Goal: Task Accomplishment & Management: Use online tool/utility

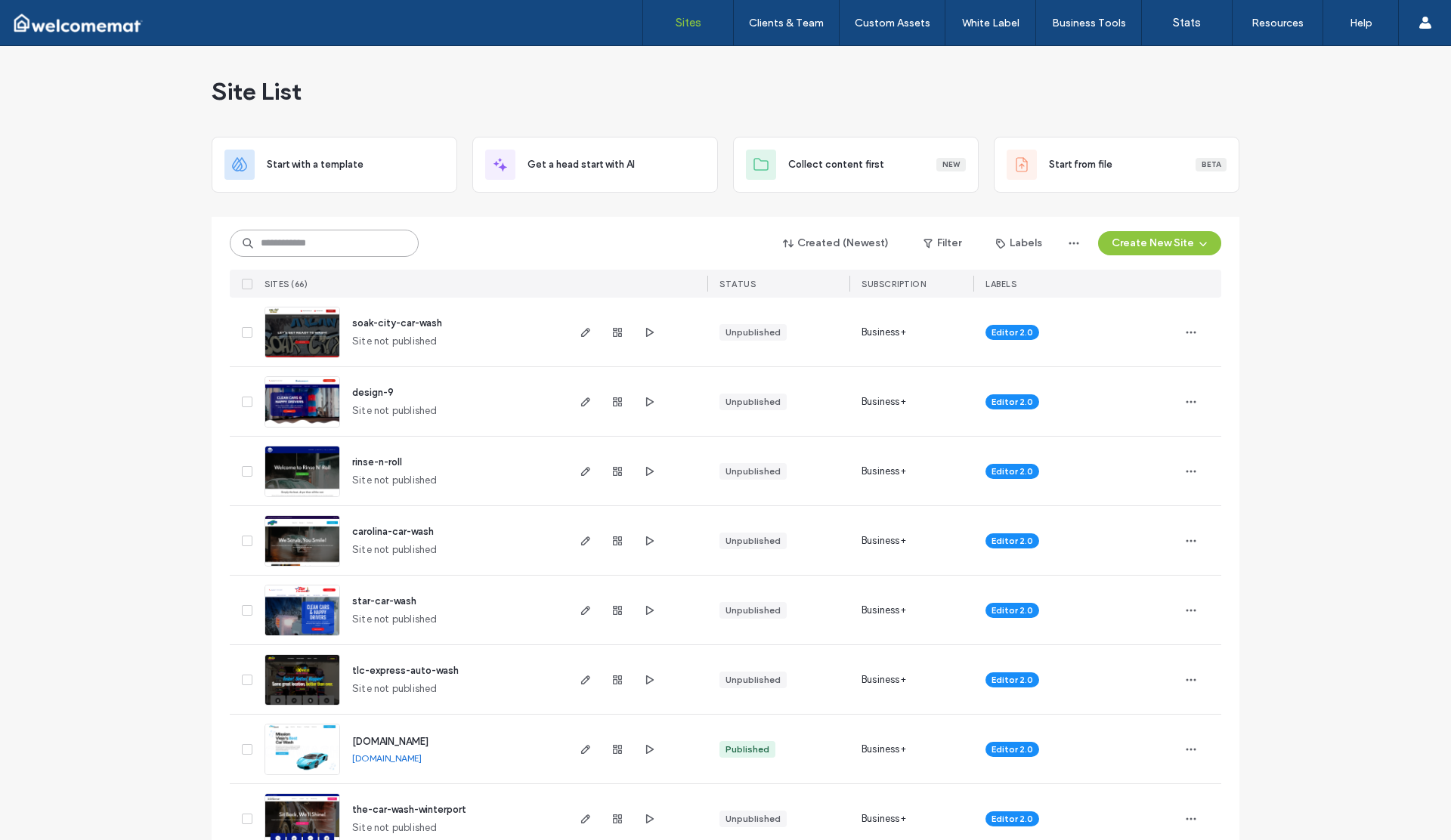
click at [330, 248] on input at bounding box center [324, 243] width 189 height 27
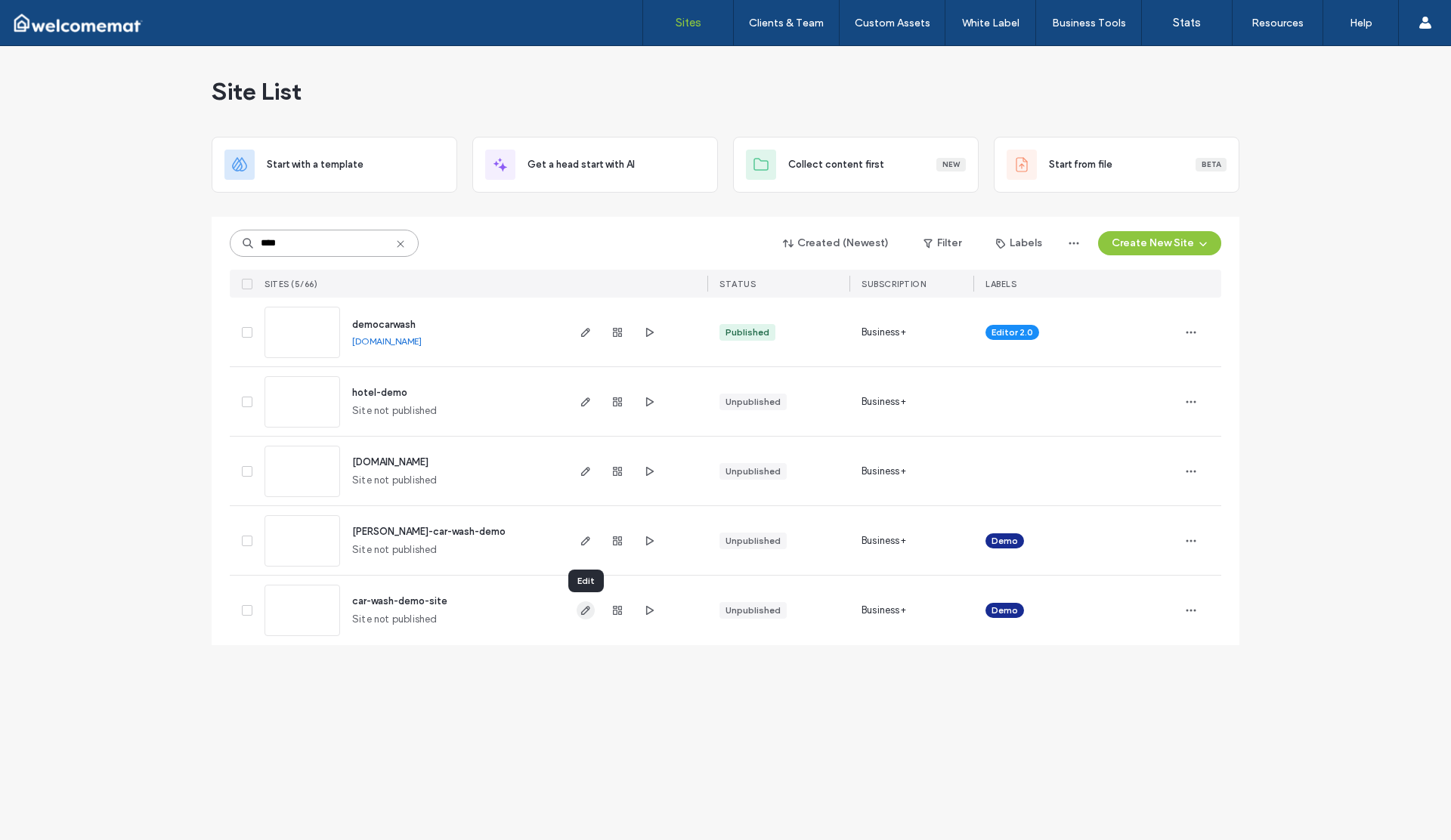
type input "****"
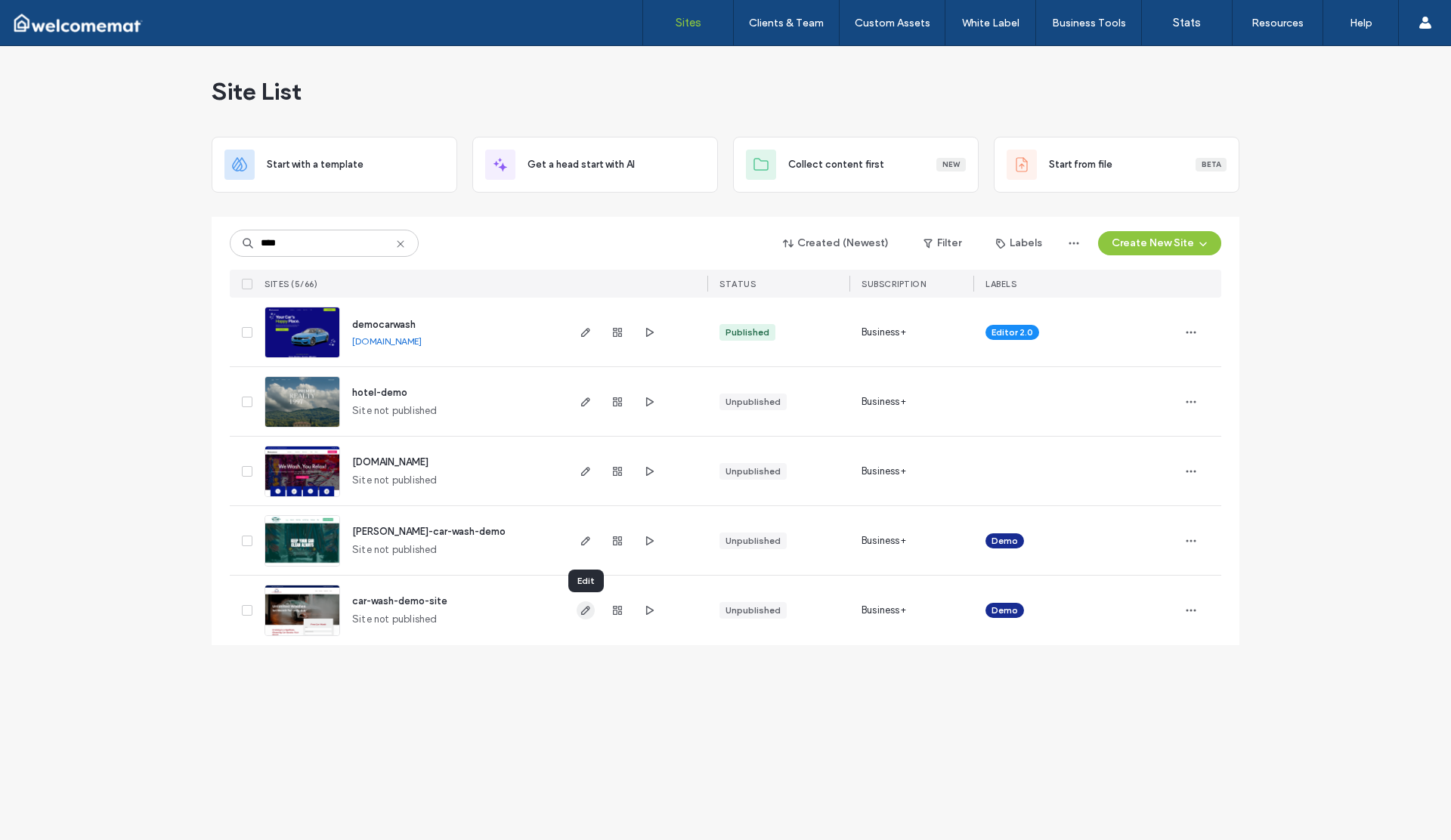
click at [586, 610] on icon "button" at bounding box center [586, 610] width 12 height 12
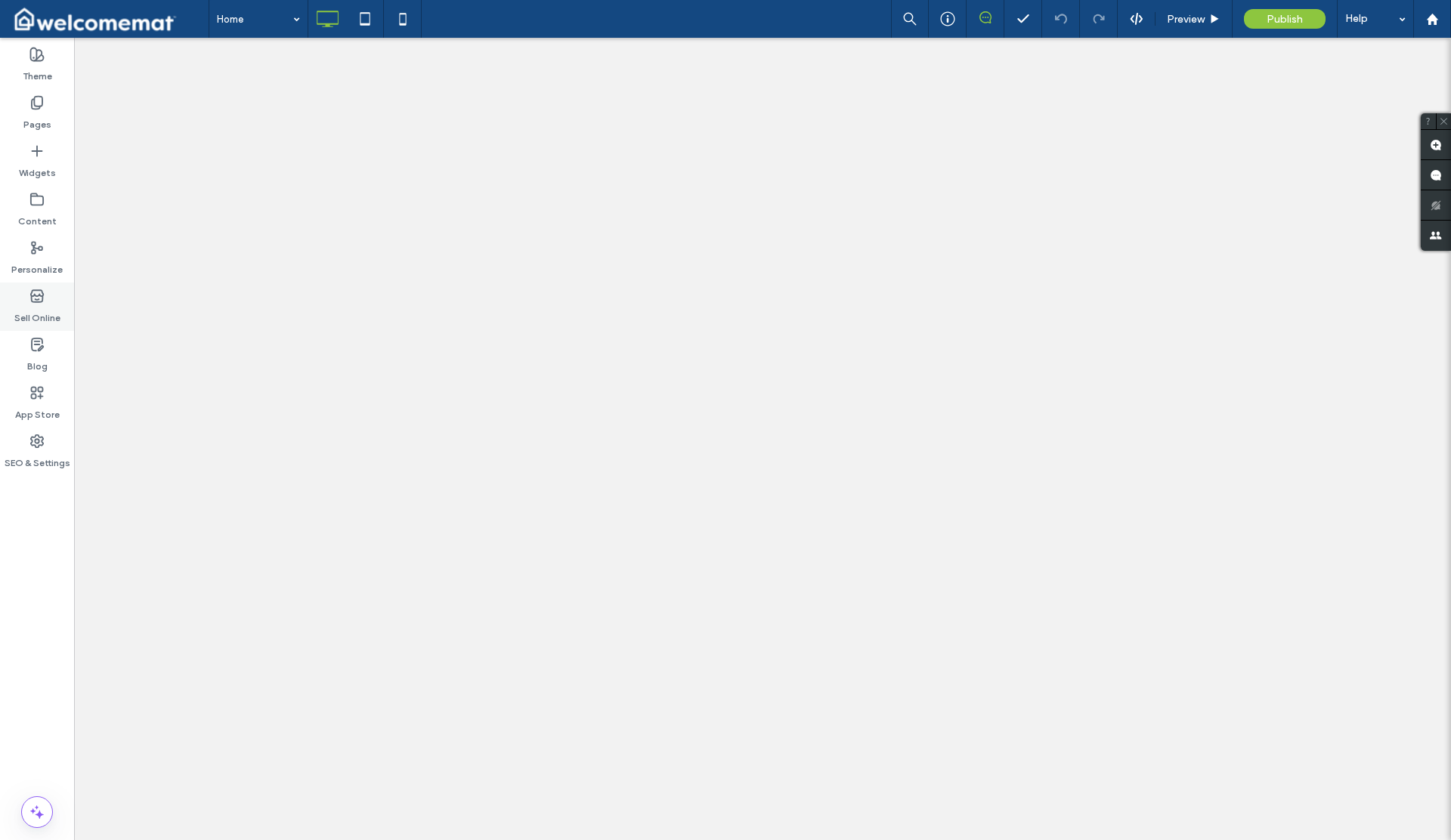
click at [43, 308] on label "Sell Online" at bounding box center [37, 314] width 46 height 21
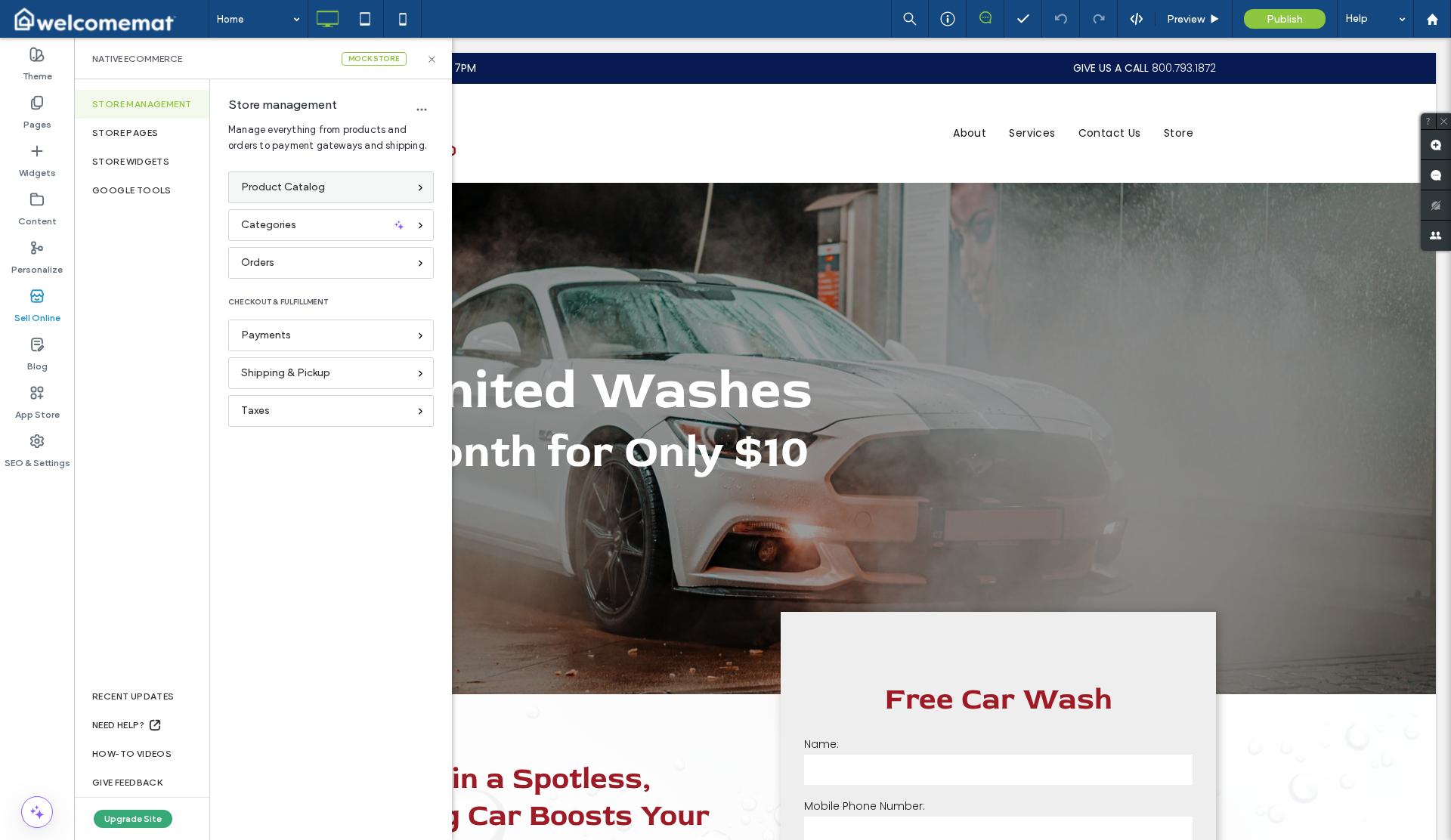
click at [287, 186] on span "Product Catalog" at bounding box center [283, 187] width 84 height 17
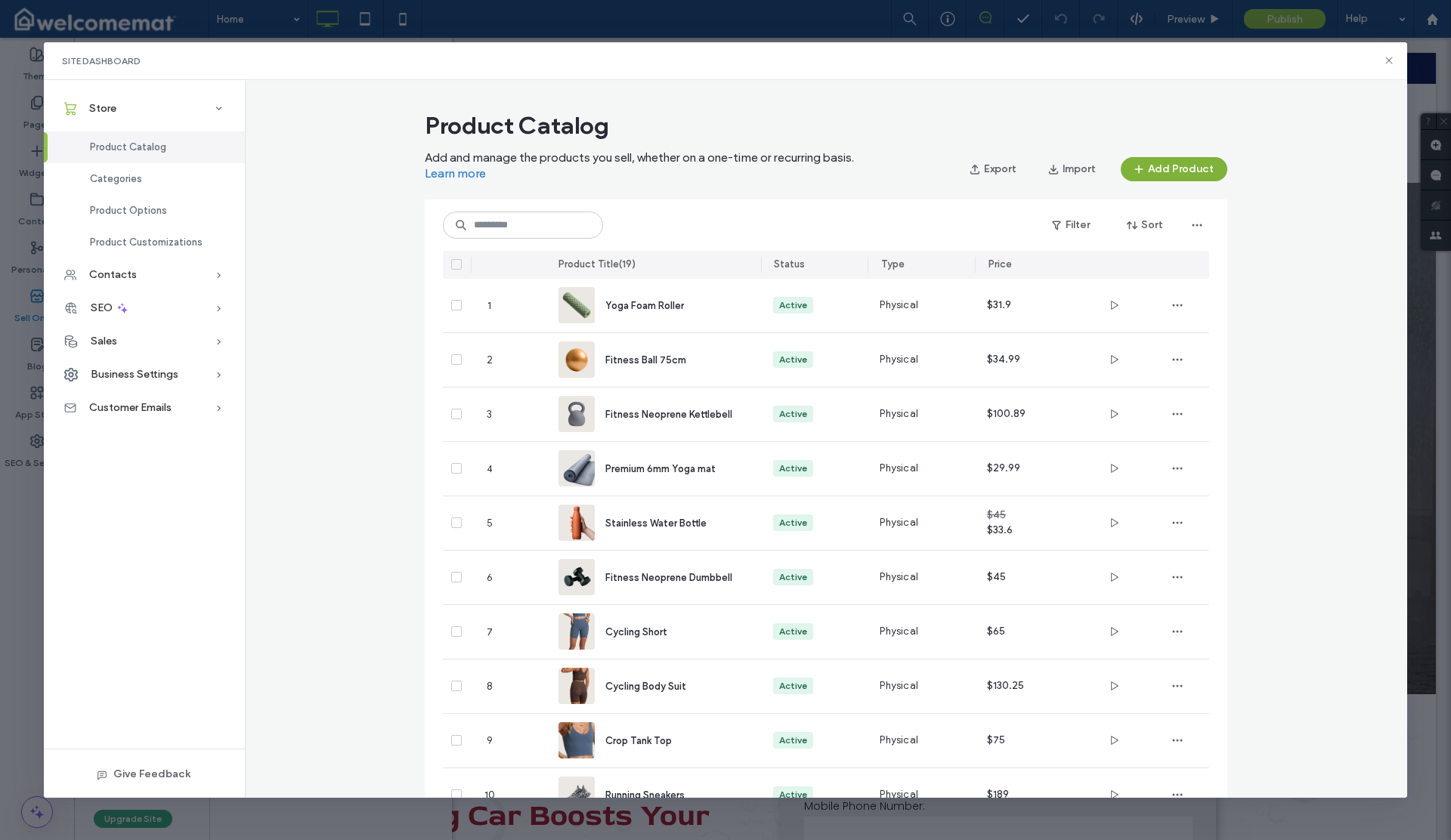
click at [1185, 169] on button "Add Product" at bounding box center [1174, 169] width 107 height 24
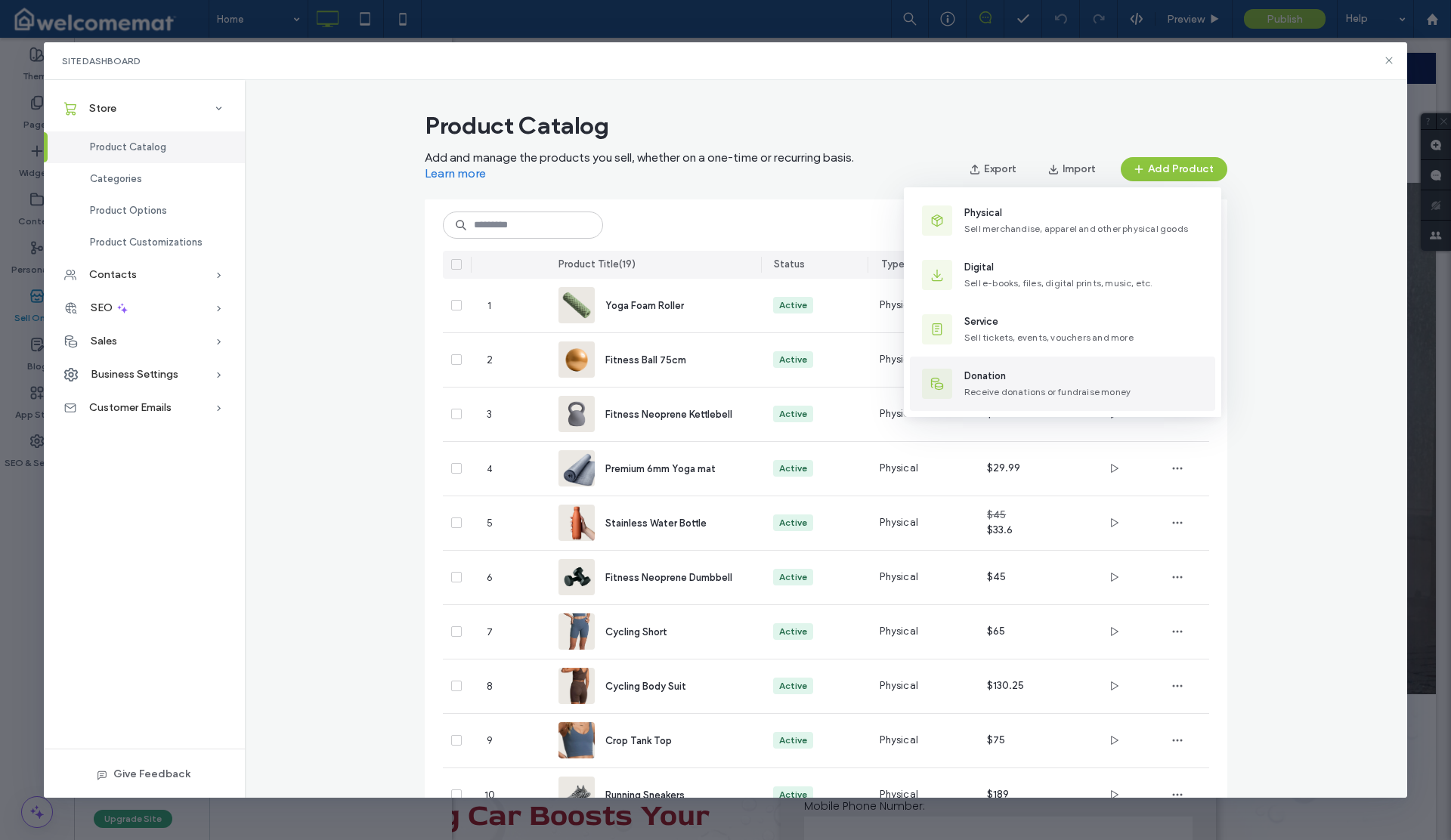
click at [1034, 395] on span "Receive donations or fundraise money" at bounding box center [1047, 391] width 166 height 11
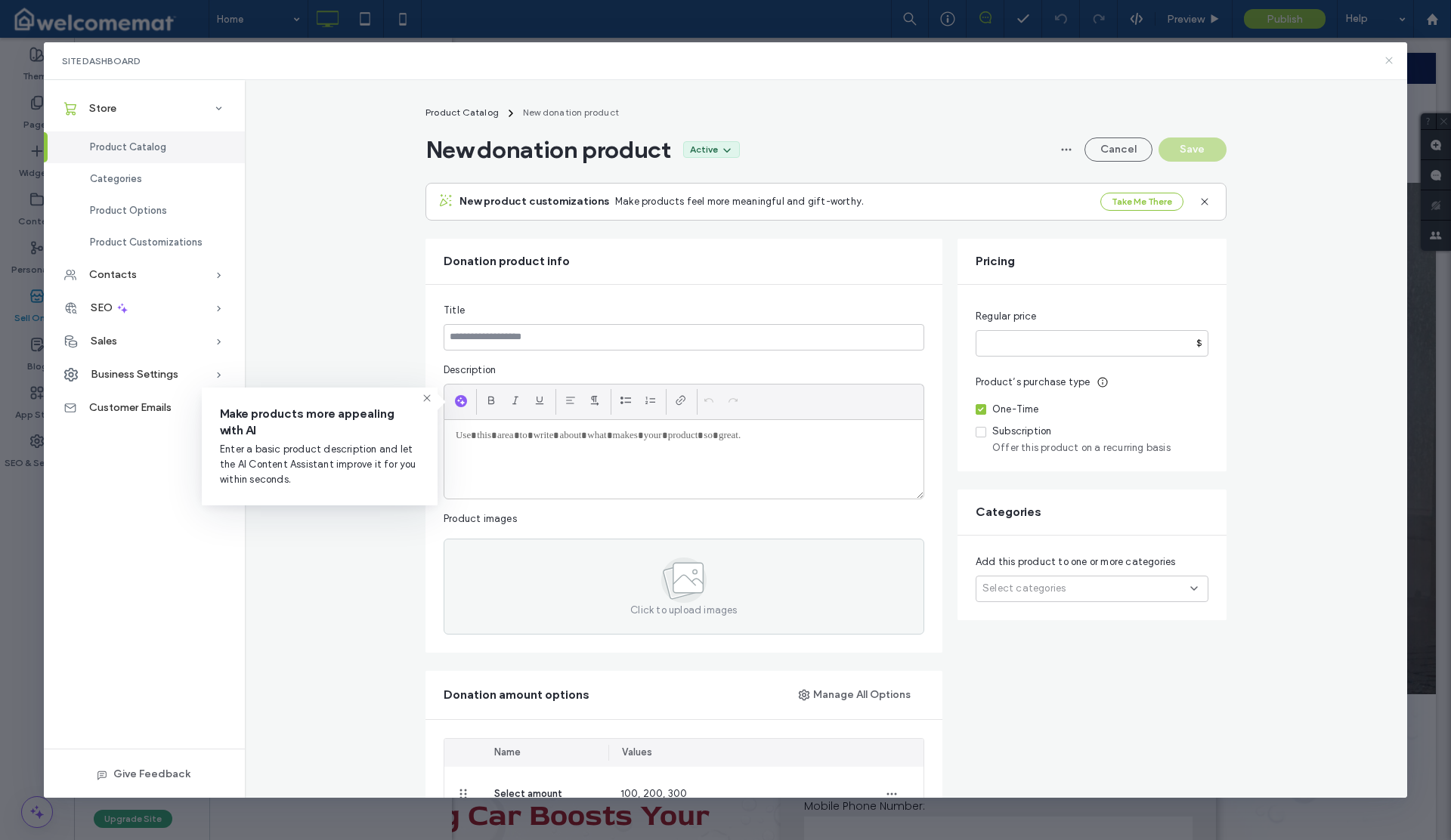
click at [1388, 60] on use at bounding box center [1389, 60] width 7 height 7
click at [1388, 60] on div "Open 7 Days A Week 7am - 7pm Click To Paste Give Us a Call 800.793.1872 Click T…" at bounding box center [762, 68] width 1346 height 31
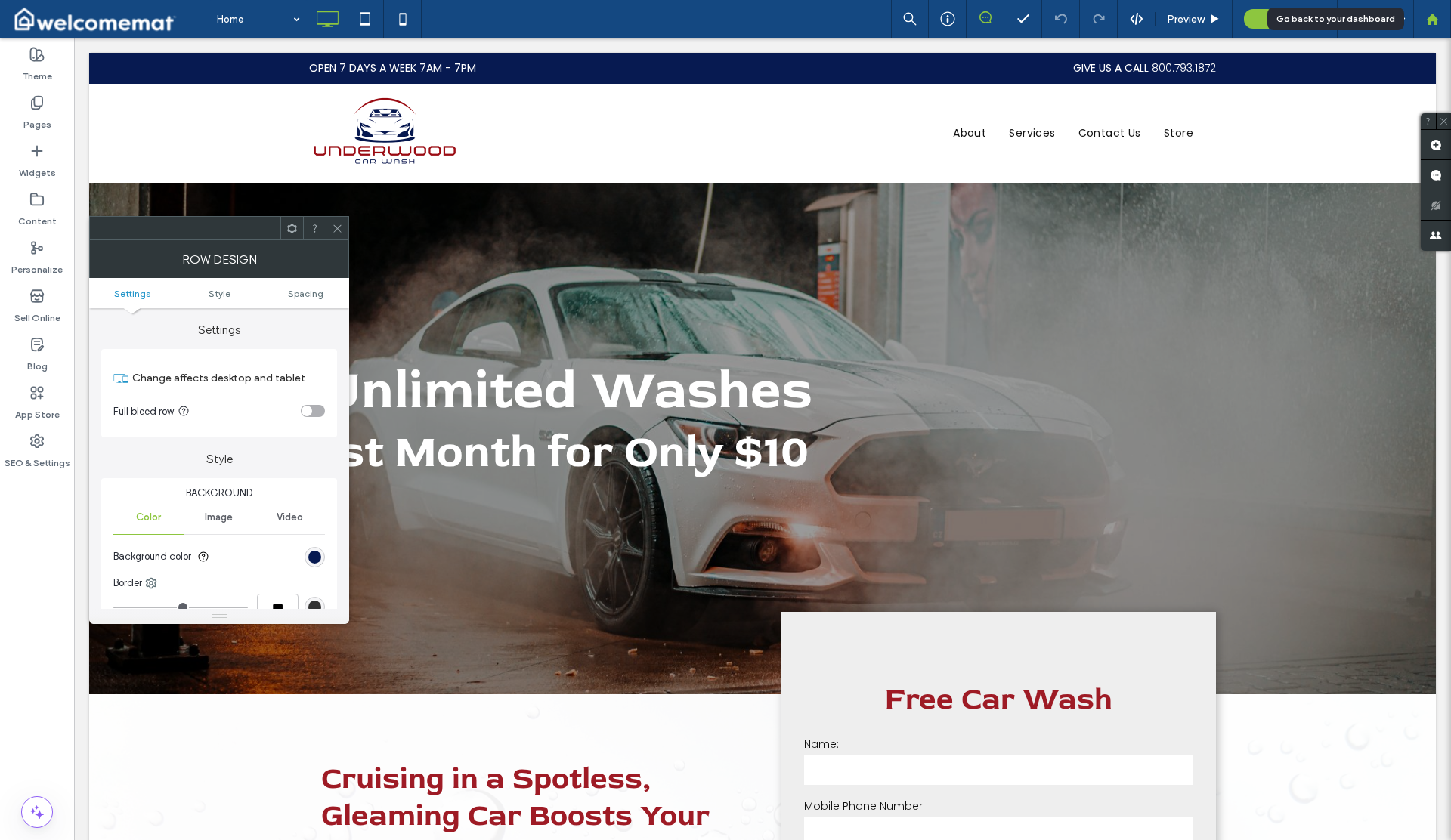
click at [1433, 23] on icon at bounding box center [1432, 19] width 13 height 13
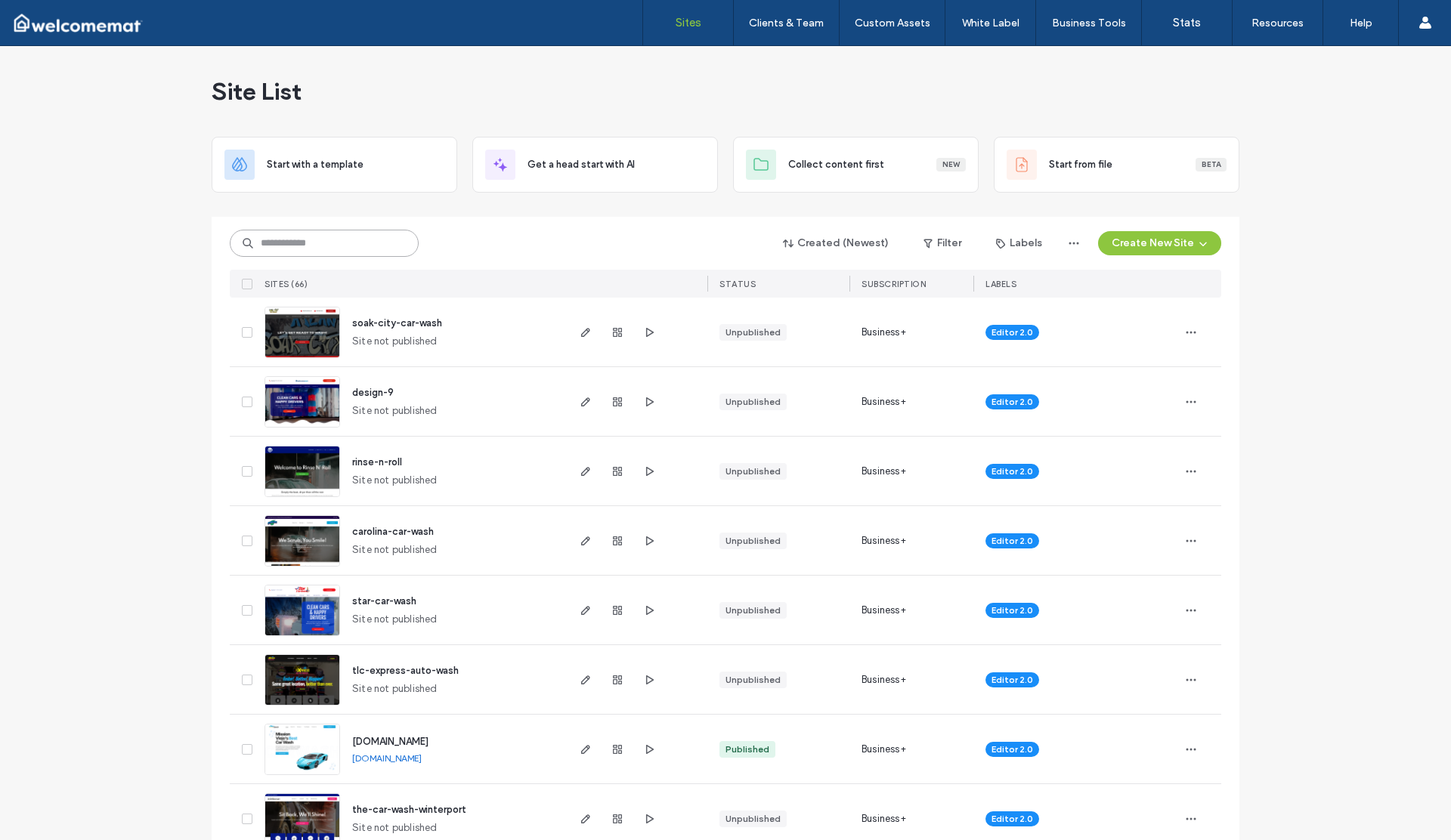
click at [354, 246] on input at bounding box center [324, 243] width 189 height 27
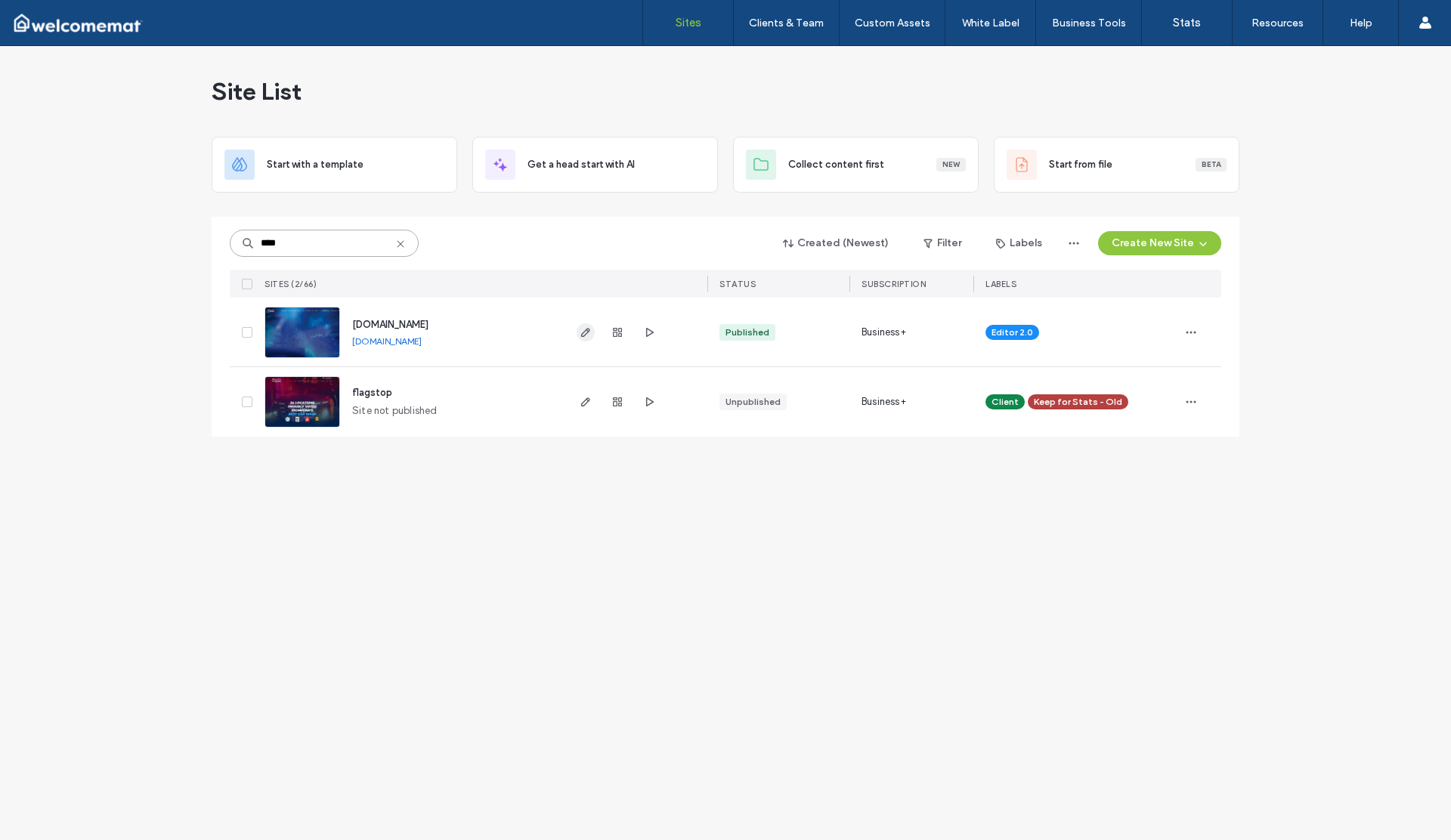
type input "****"
click at [588, 332] on icon "button" at bounding box center [586, 332] width 12 height 12
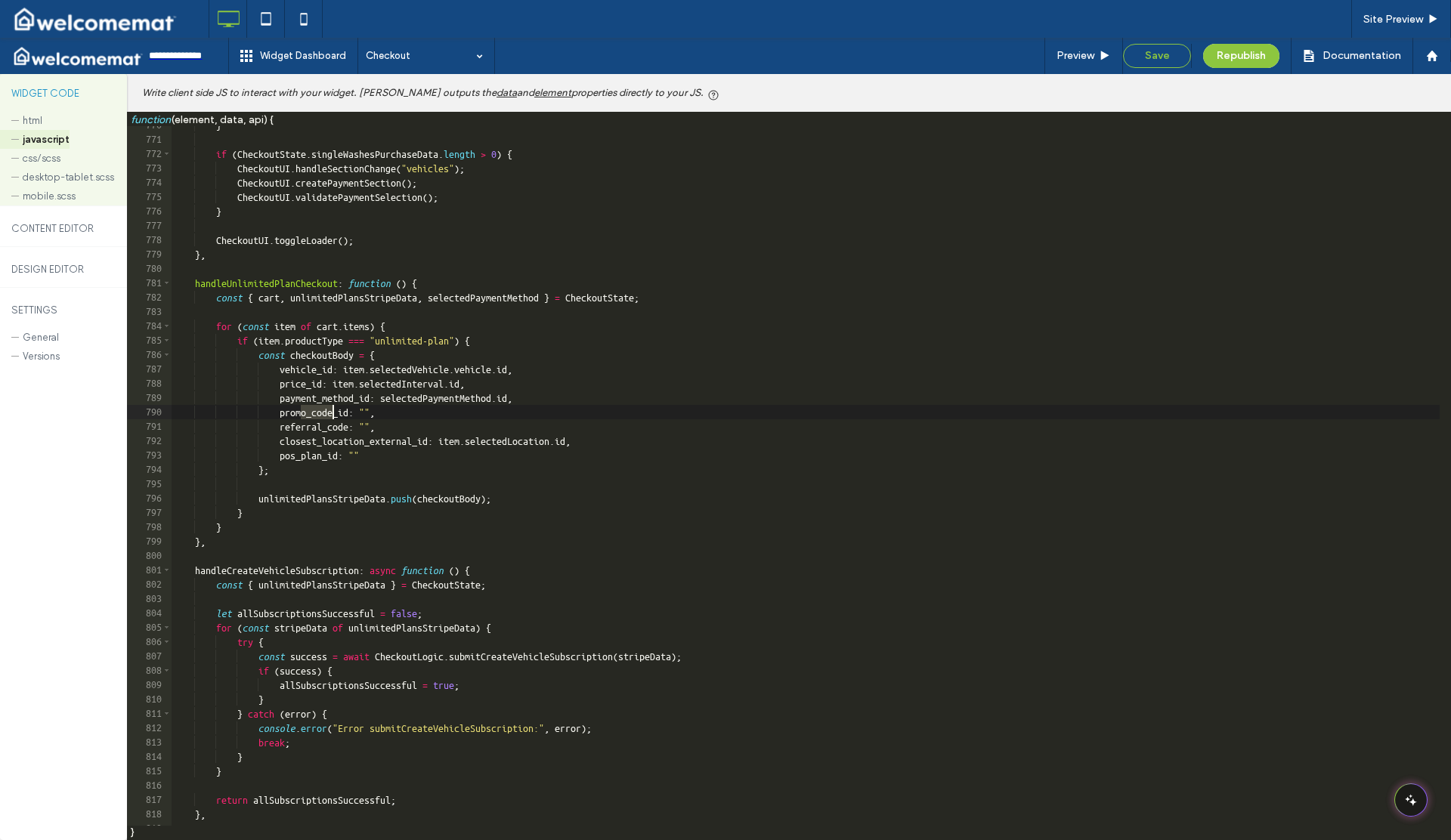
scroll to position [9188, 0]
click at [1438, 57] on div at bounding box center [1432, 56] width 38 height 12
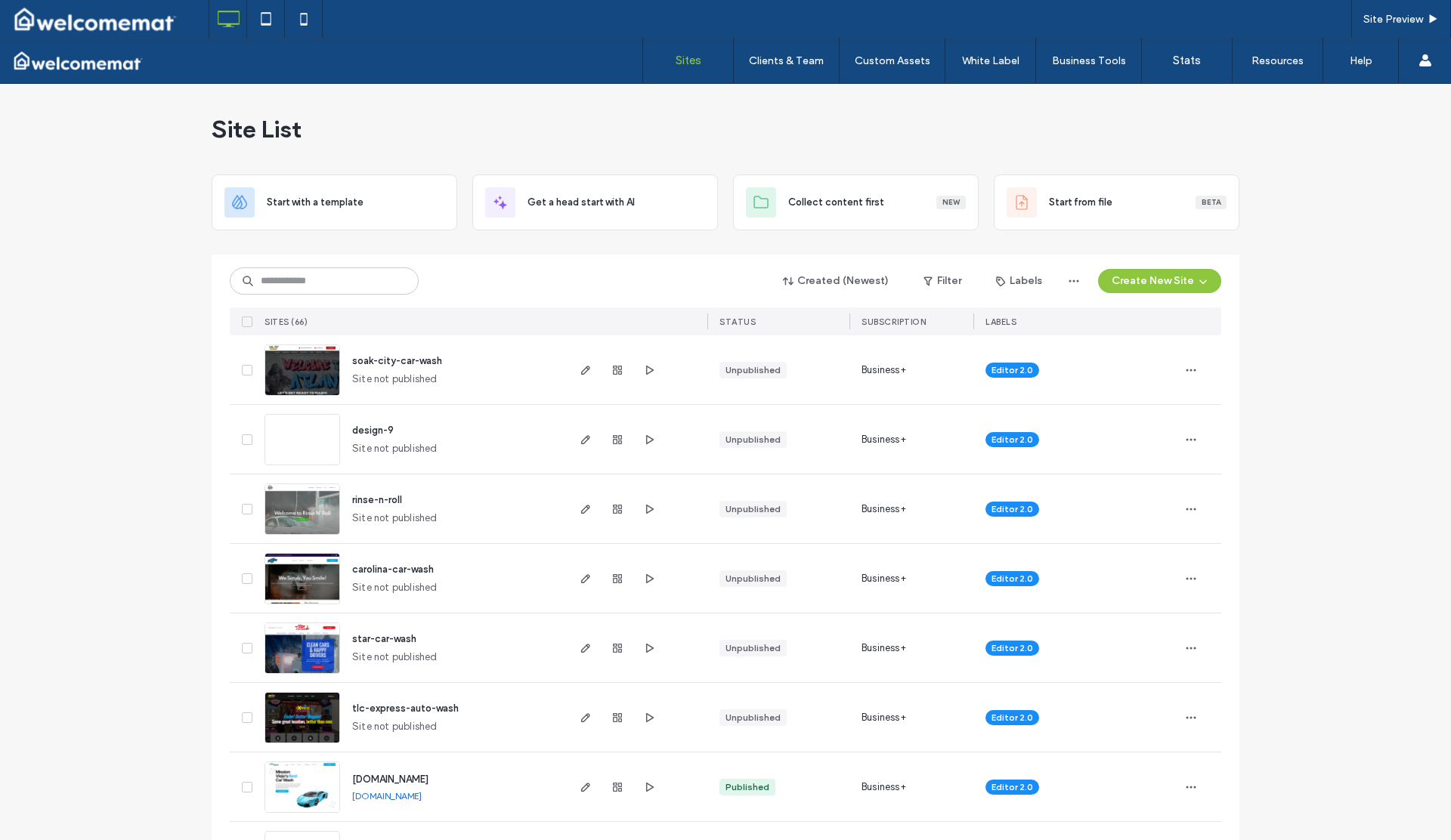
scroll to position [0, 0]
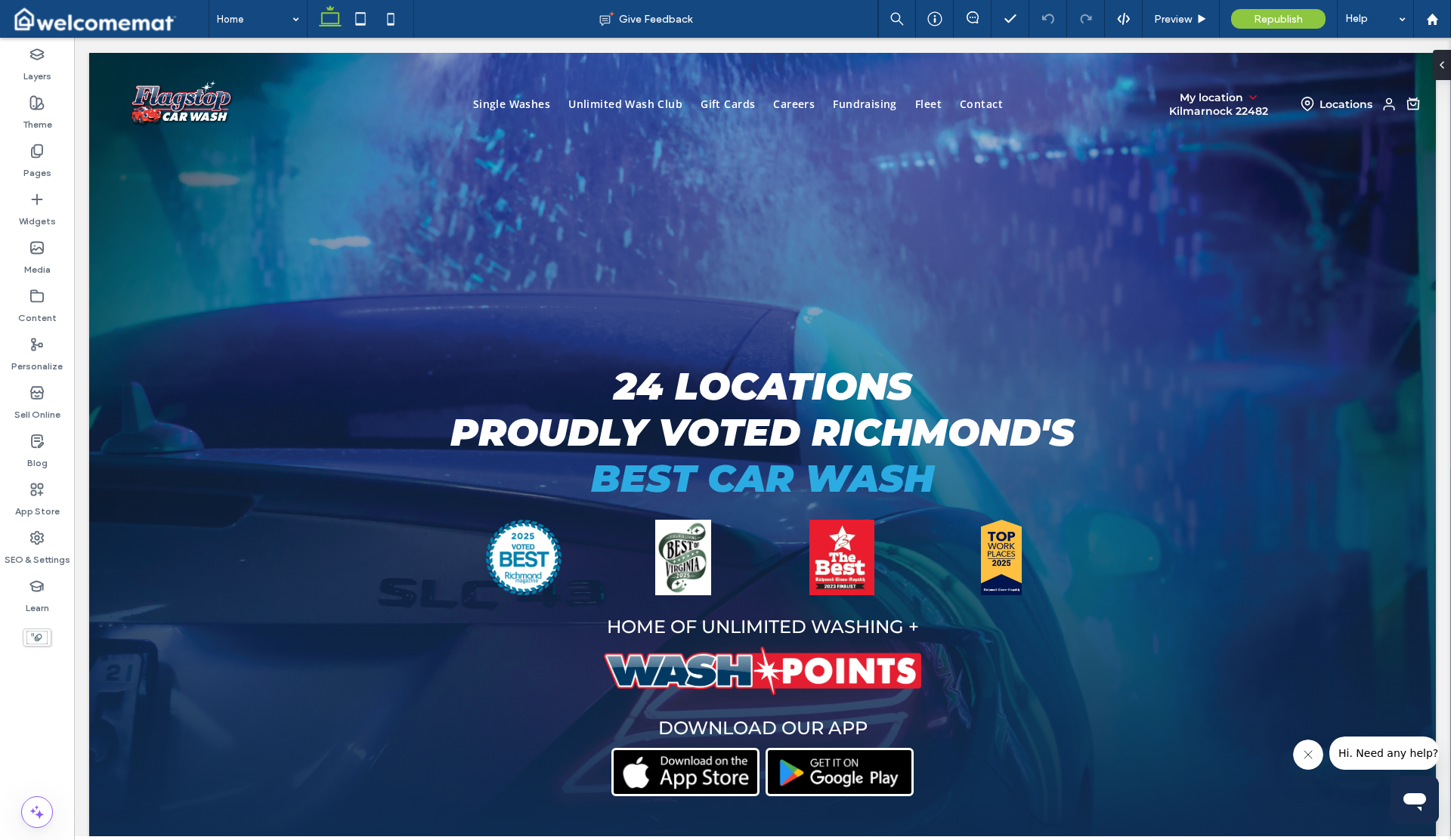
click at [37, 406] on label "Sell Online" at bounding box center [37, 410] width 46 height 21
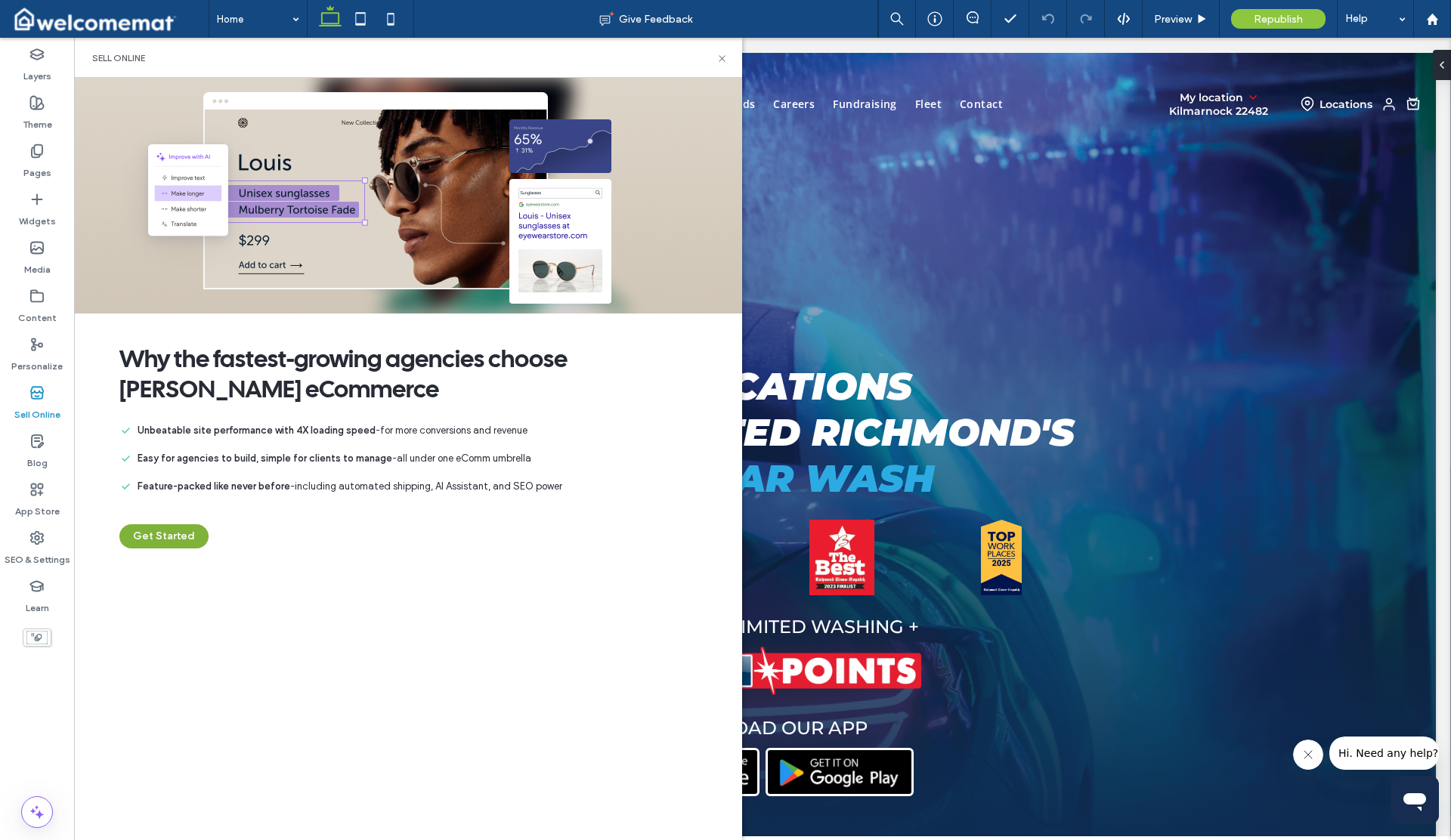
click at [153, 538] on button "Get Started" at bounding box center [163, 536] width 89 height 24
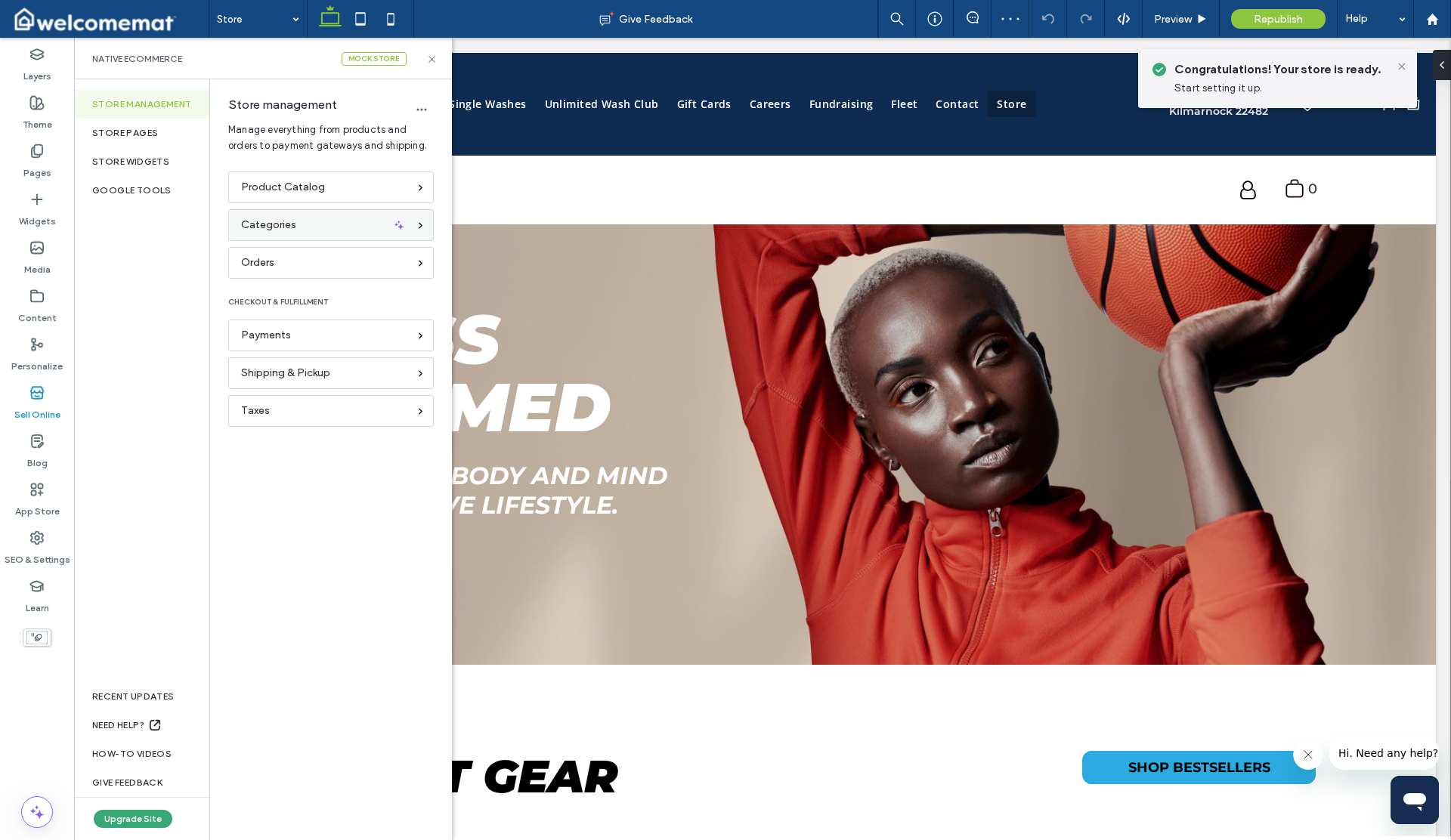
click at [283, 228] on span "Categories" at bounding box center [268, 225] width 55 height 17
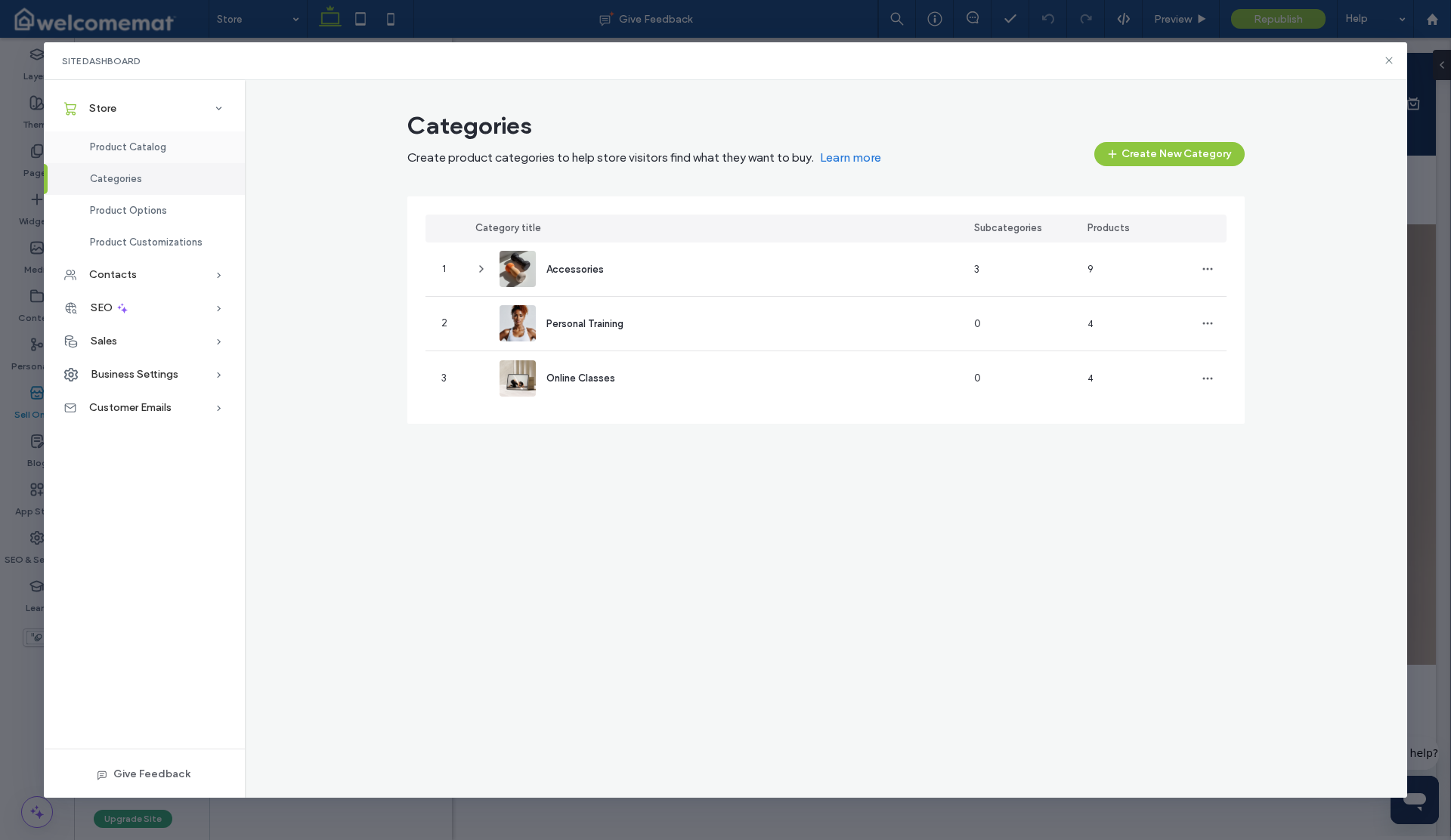
click at [108, 149] on span "Product Catalog" at bounding box center [128, 146] width 76 height 11
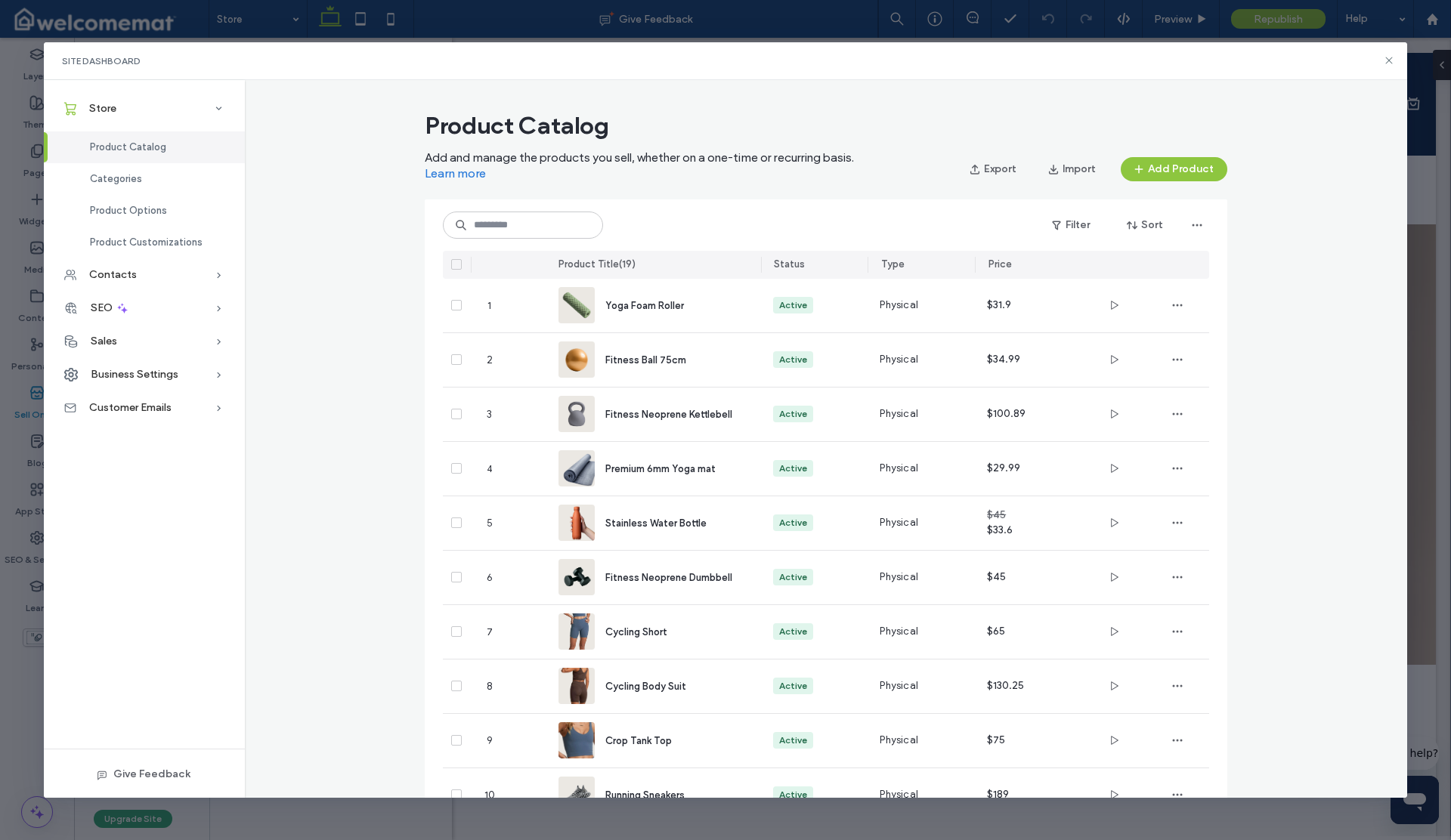
click at [452, 267] on span at bounding box center [456, 264] width 11 height 11
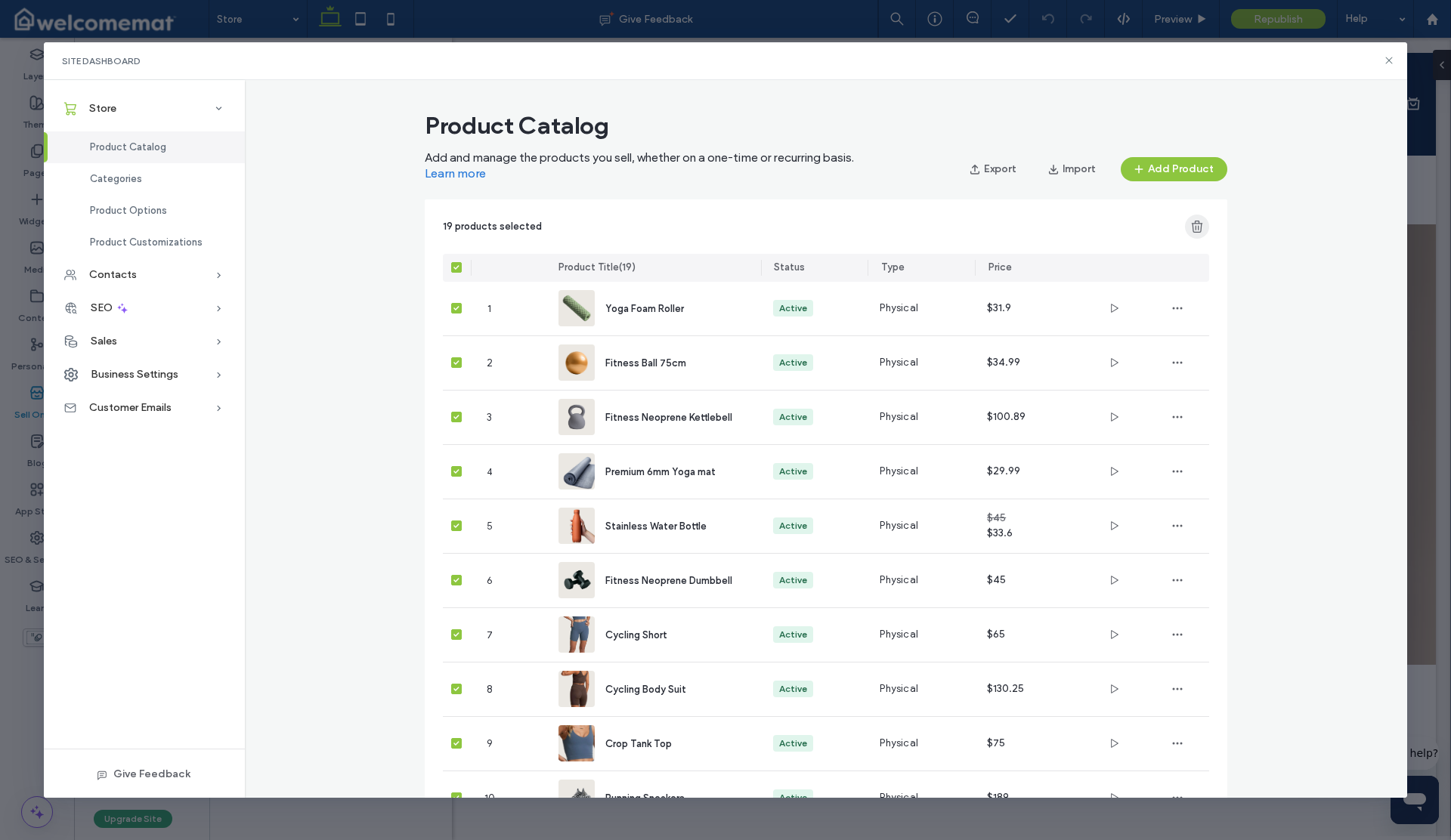
click at [1192, 227] on icon "button" at bounding box center [1196, 226] width 15 height 15
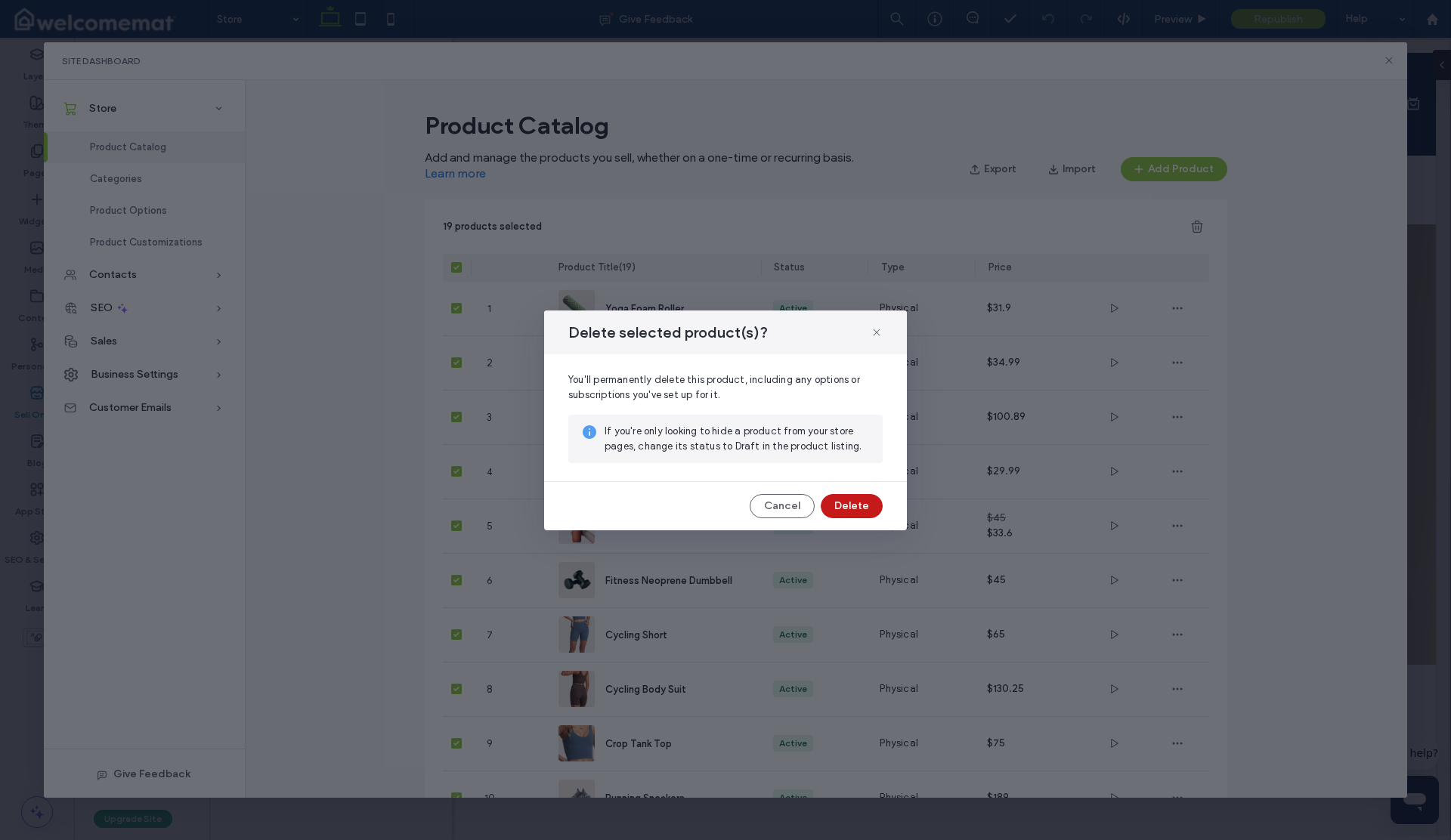
click at [866, 502] on button "Delete" at bounding box center [852, 506] width 62 height 24
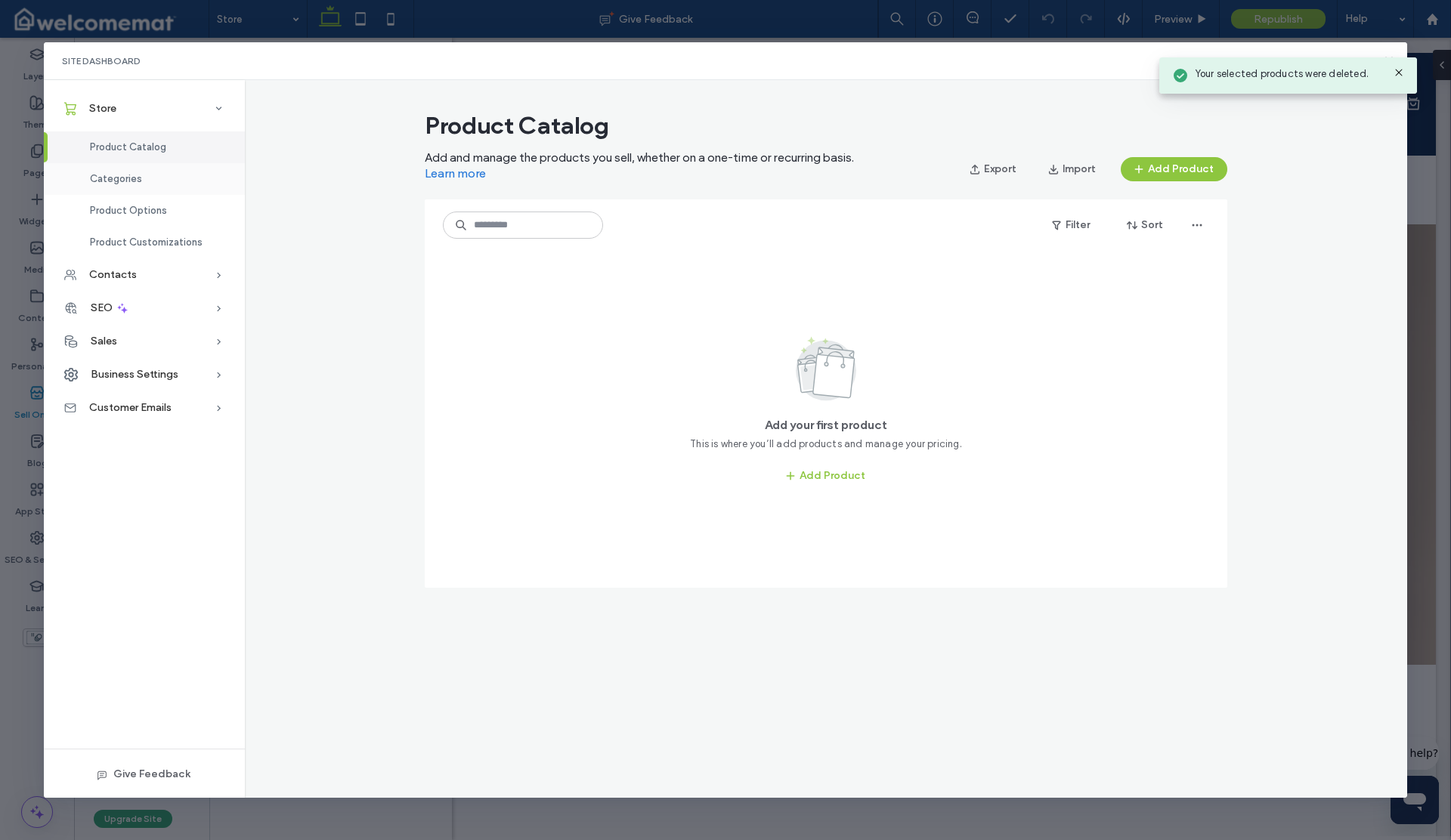
click at [122, 185] on div "Categories" at bounding box center [144, 179] width 201 height 32
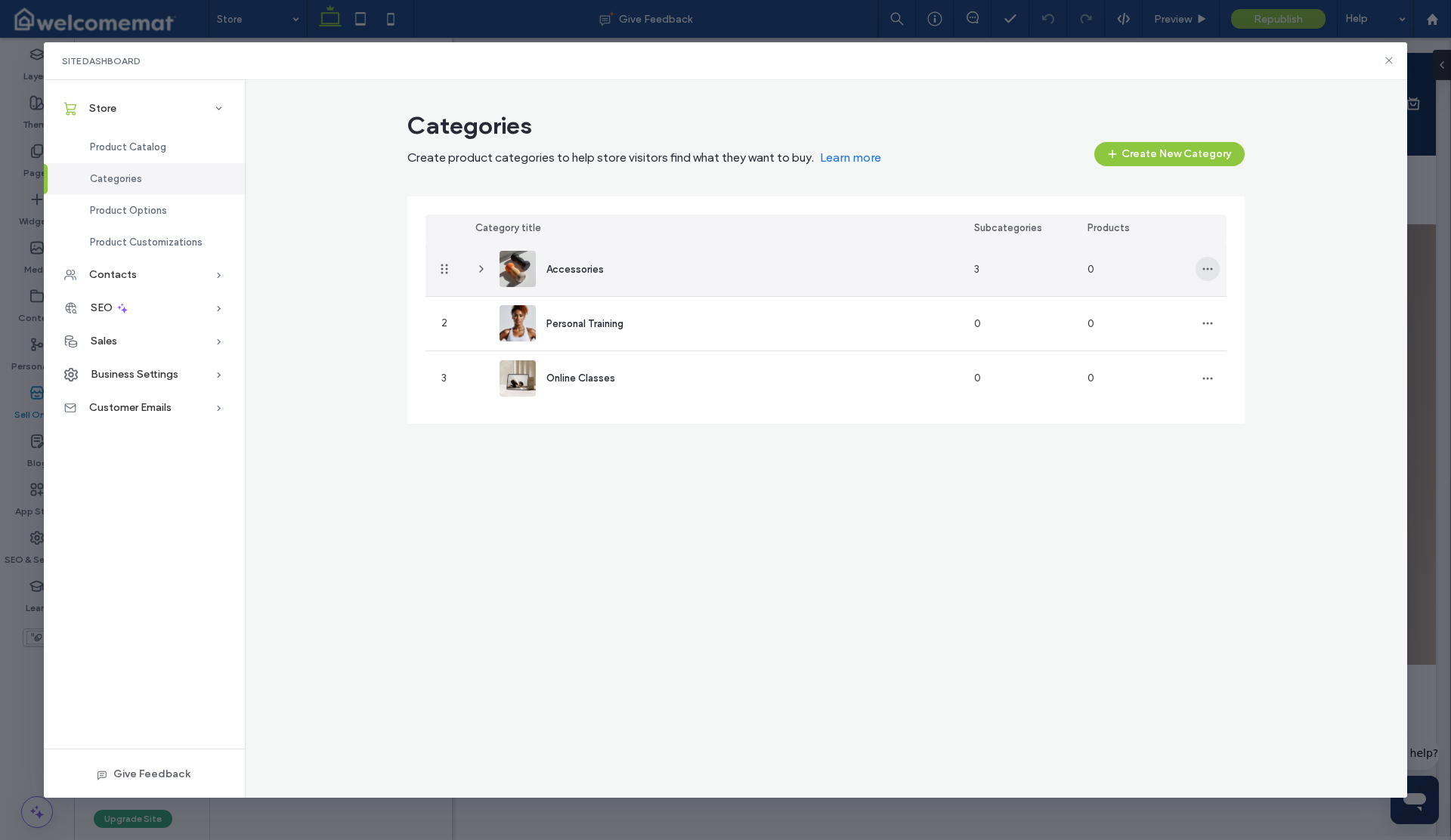
click at [1204, 265] on icon "button" at bounding box center [1207, 269] width 12 height 12
click at [1233, 332] on span "Delete Category" at bounding box center [1264, 336] width 76 height 15
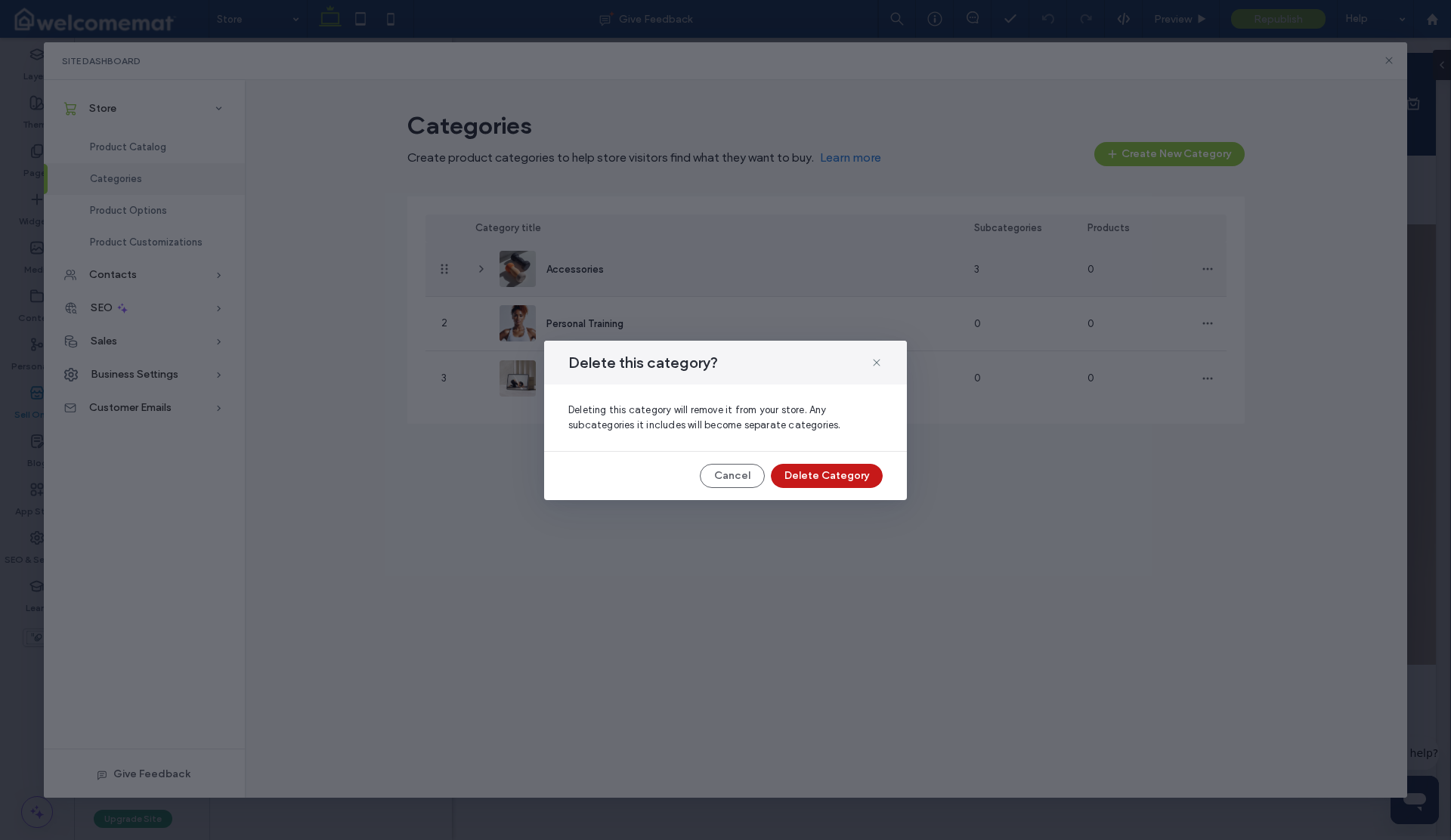
click at [859, 474] on button "Delete Category" at bounding box center [827, 476] width 112 height 24
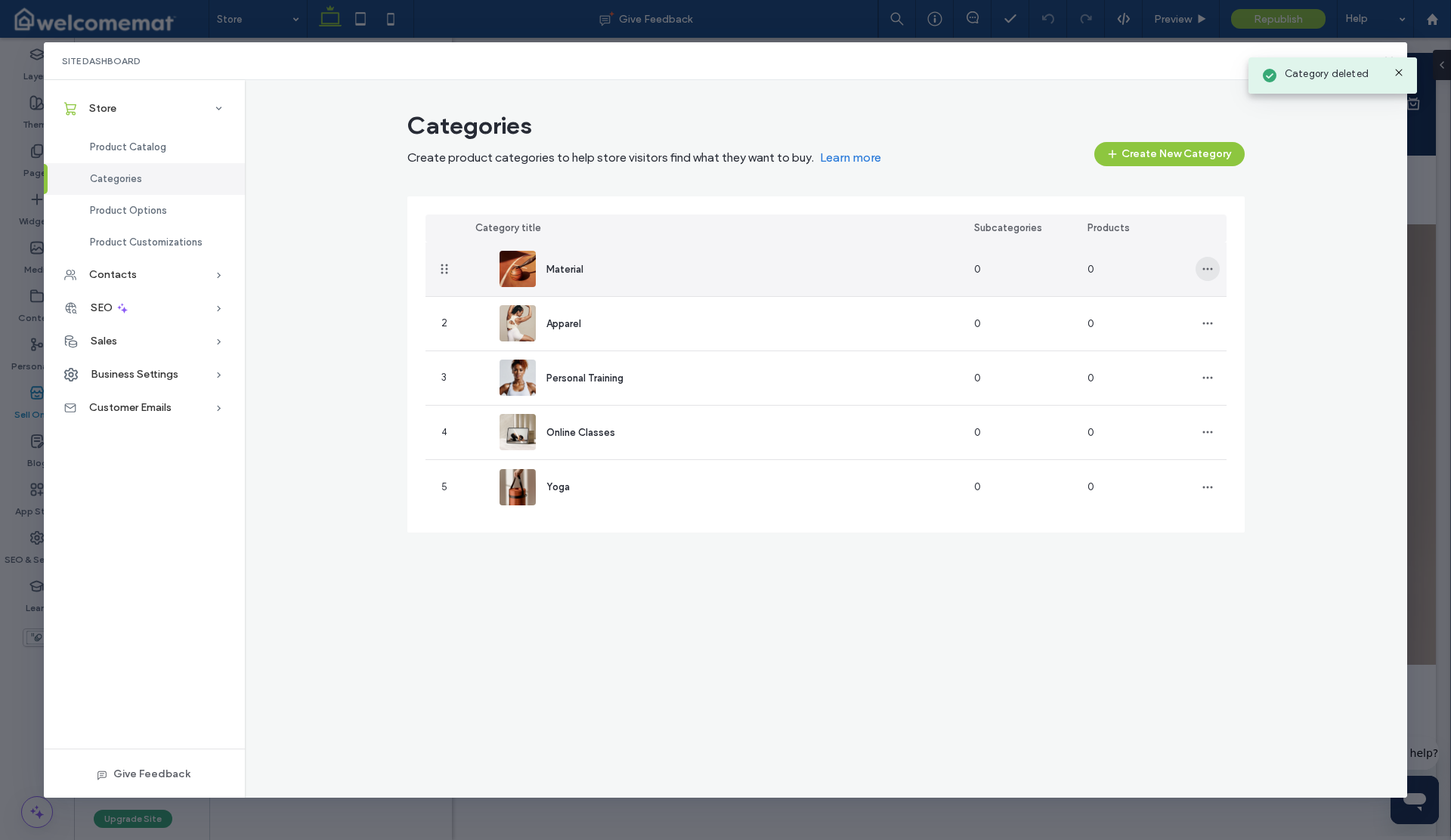
click at [1207, 265] on icon "button" at bounding box center [1207, 269] width 12 height 12
click at [1232, 331] on span "Delete Category" at bounding box center [1264, 336] width 76 height 15
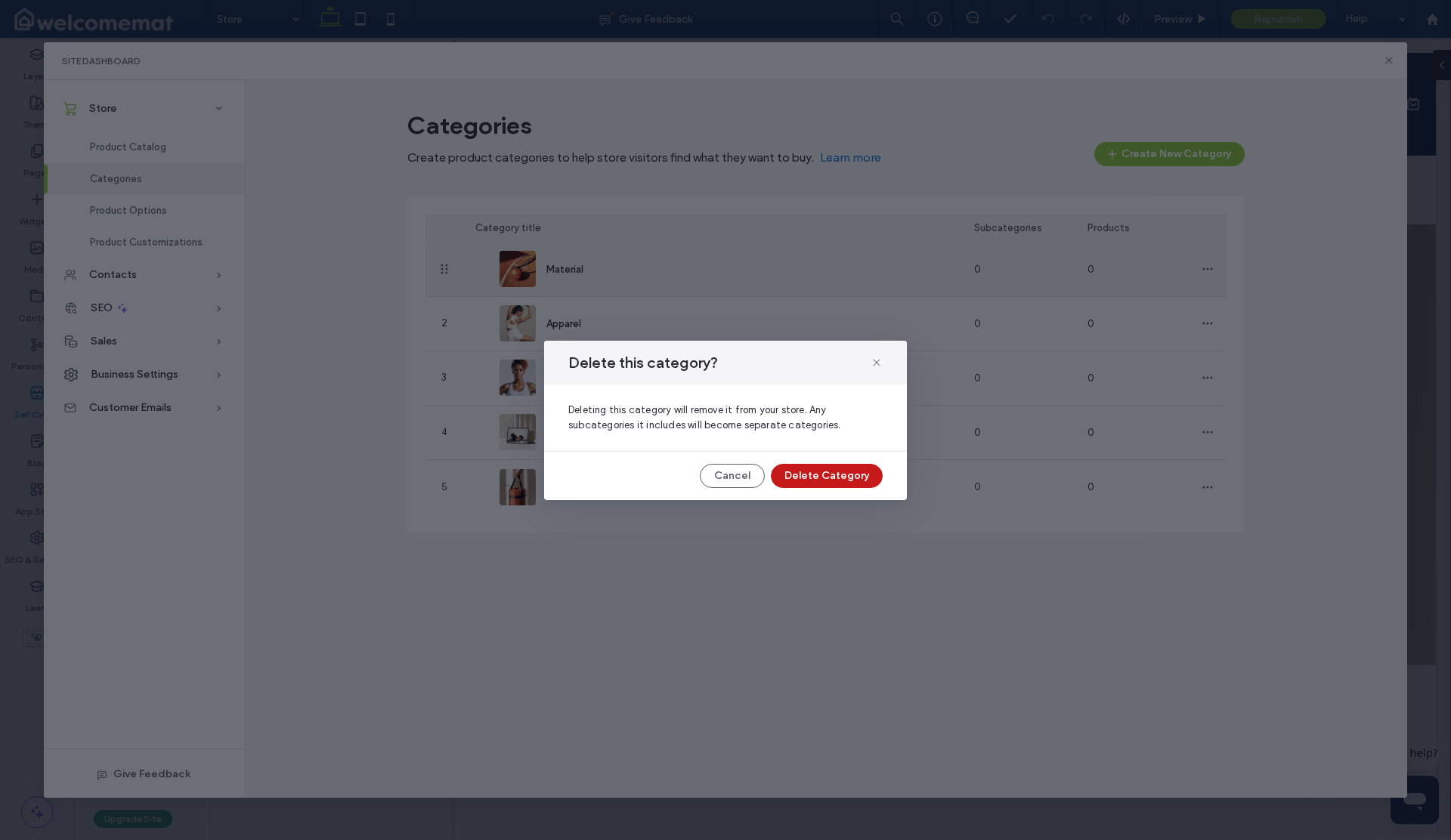
click at [803, 478] on button "Delete Category" at bounding box center [827, 476] width 112 height 24
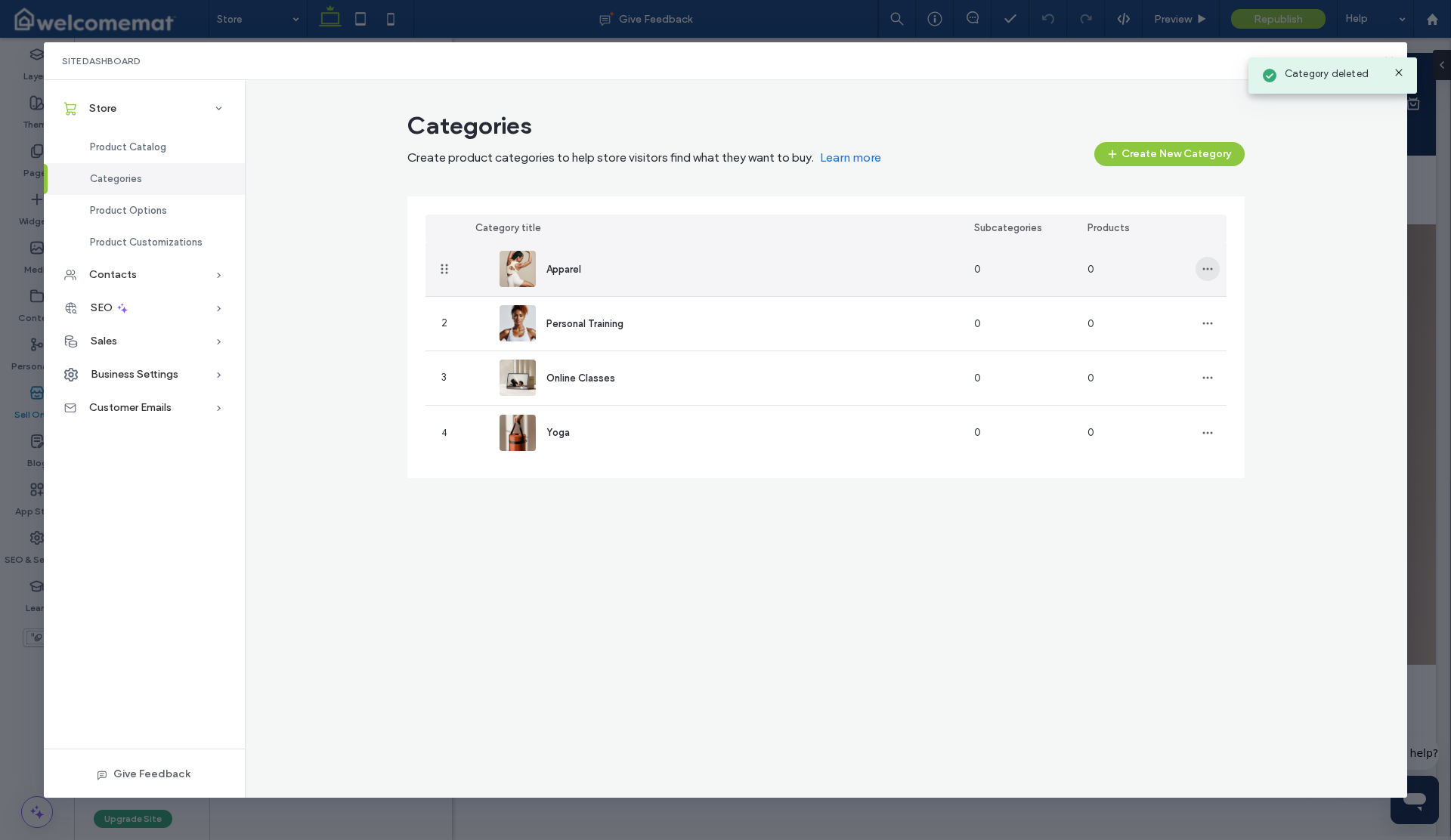
click at [1216, 262] on span "button" at bounding box center [1207, 269] width 24 height 24
click at [1238, 340] on span "Delete Category" at bounding box center [1264, 336] width 76 height 15
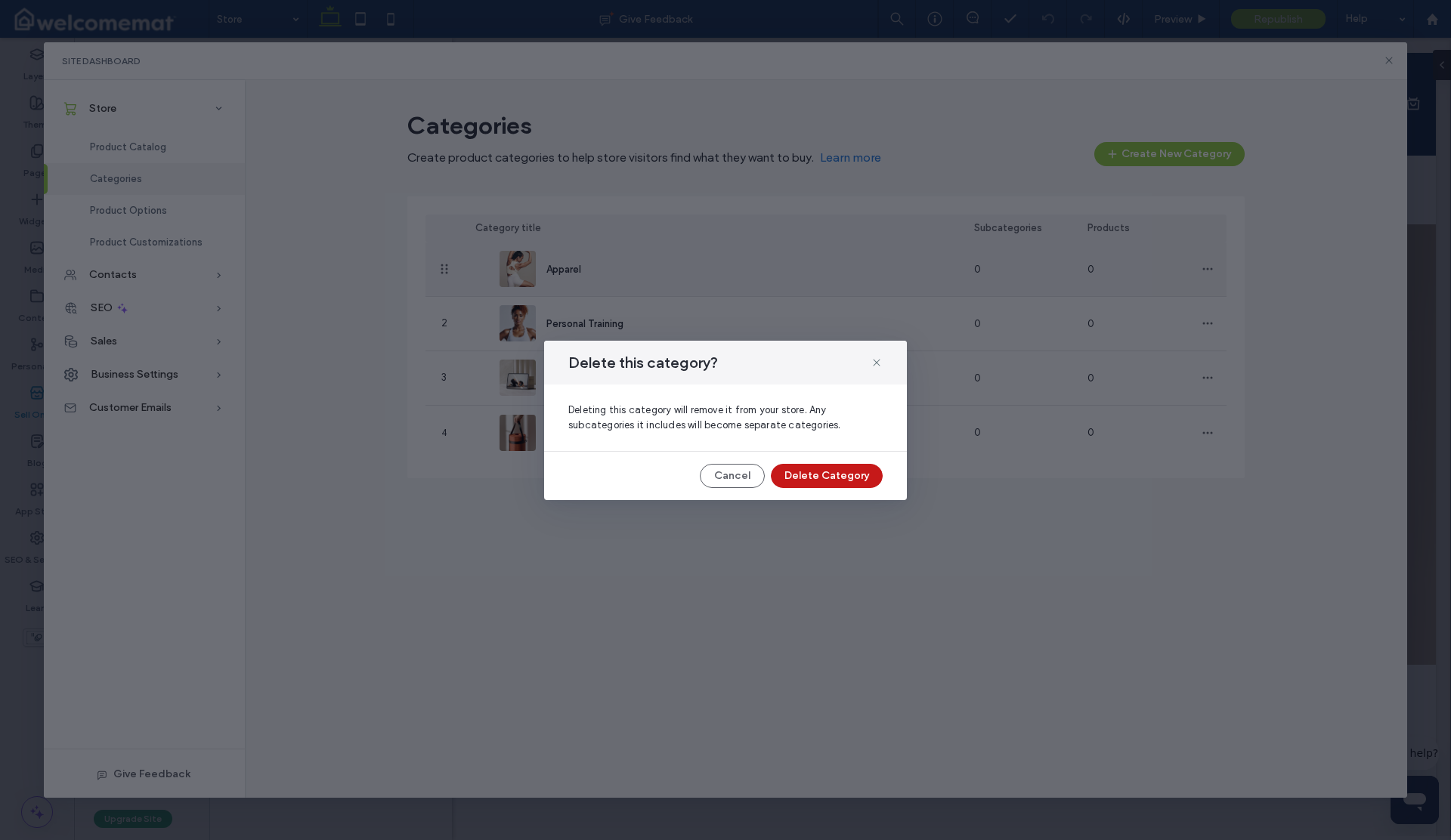
click at [804, 478] on button "Delete Category" at bounding box center [827, 476] width 112 height 24
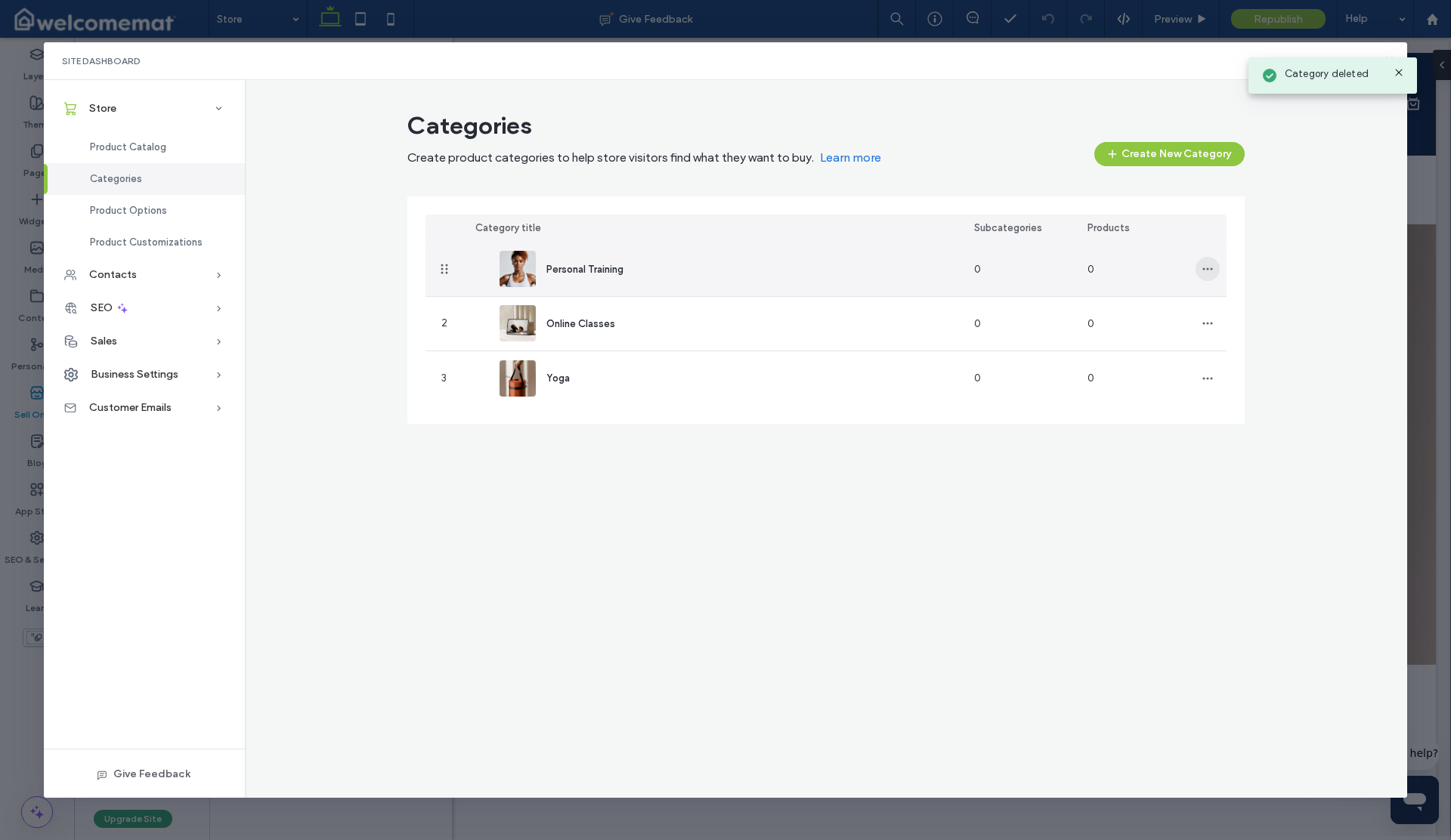
click at [1203, 277] on span "button" at bounding box center [1207, 269] width 24 height 24
click at [1217, 347] on div "Delete Category" at bounding box center [1263, 337] width 134 height 29
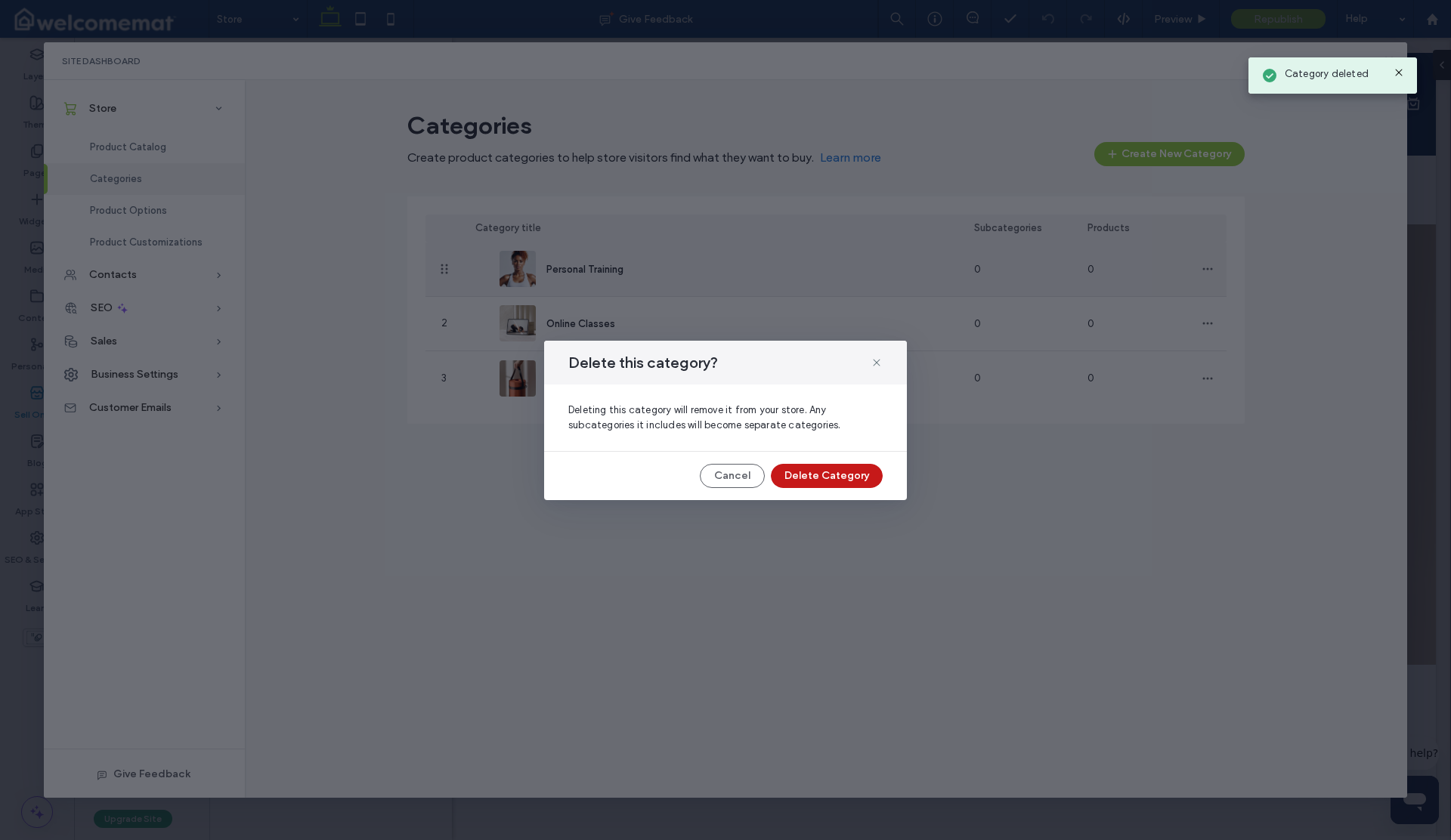
click at [838, 483] on button "Delete Category" at bounding box center [827, 476] width 112 height 24
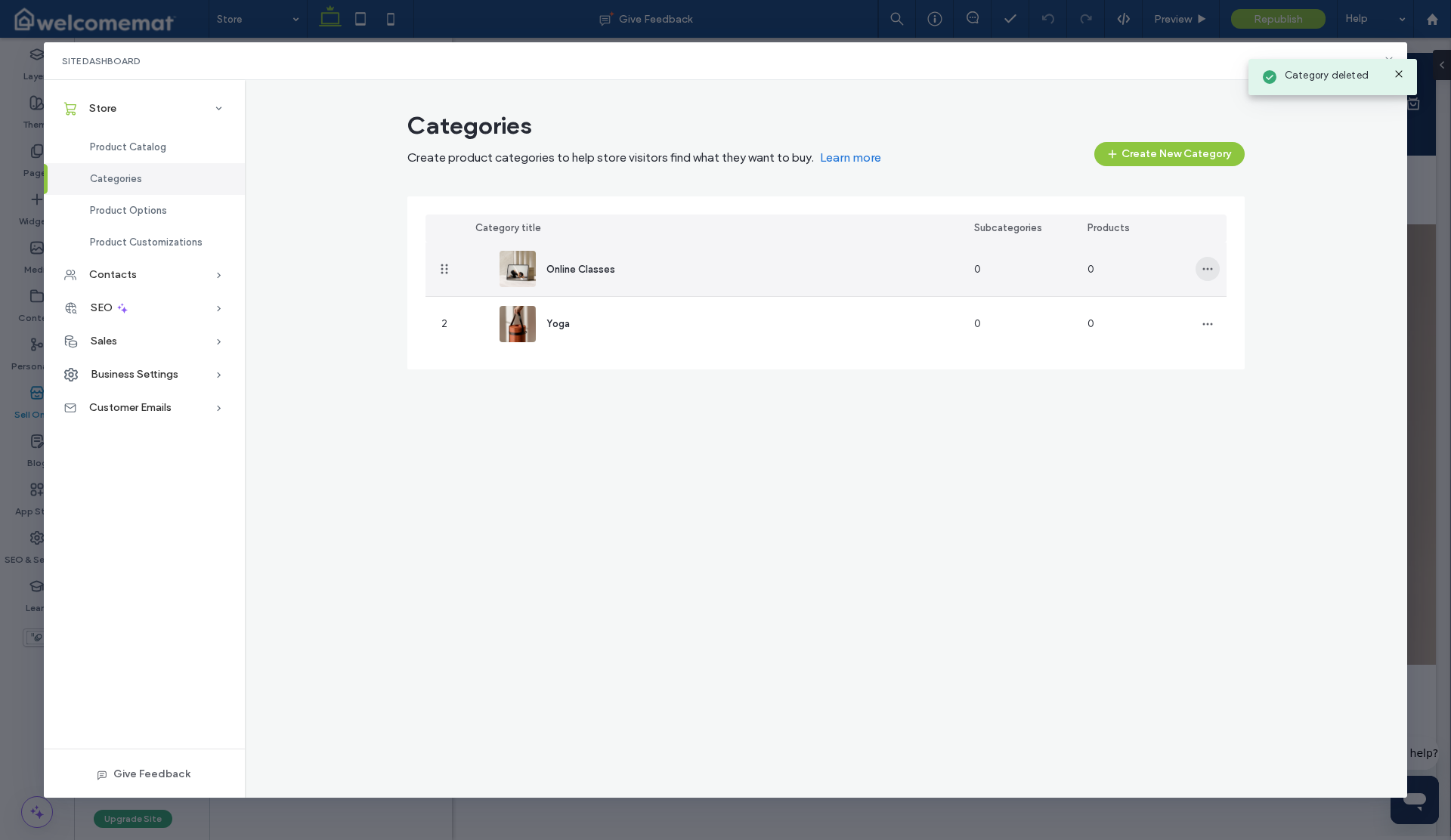
click at [1206, 270] on icon "button" at bounding box center [1207, 269] width 12 height 12
click at [1238, 341] on span "Delete Category" at bounding box center [1264, 336] width 76 height 15
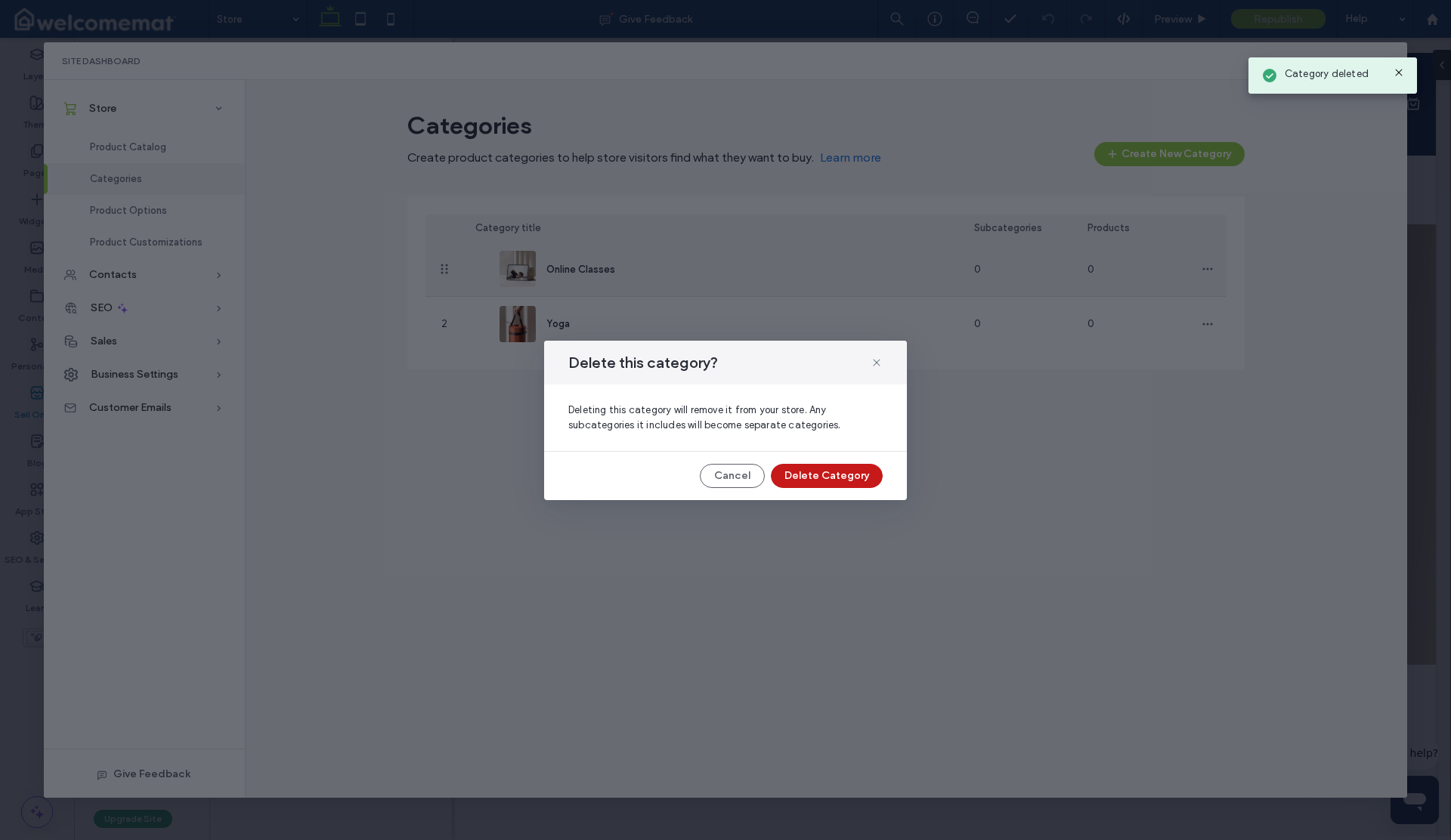
click at [864, 476] on button "Delete Category" at bounding box center [827, 476] width 112 height 24
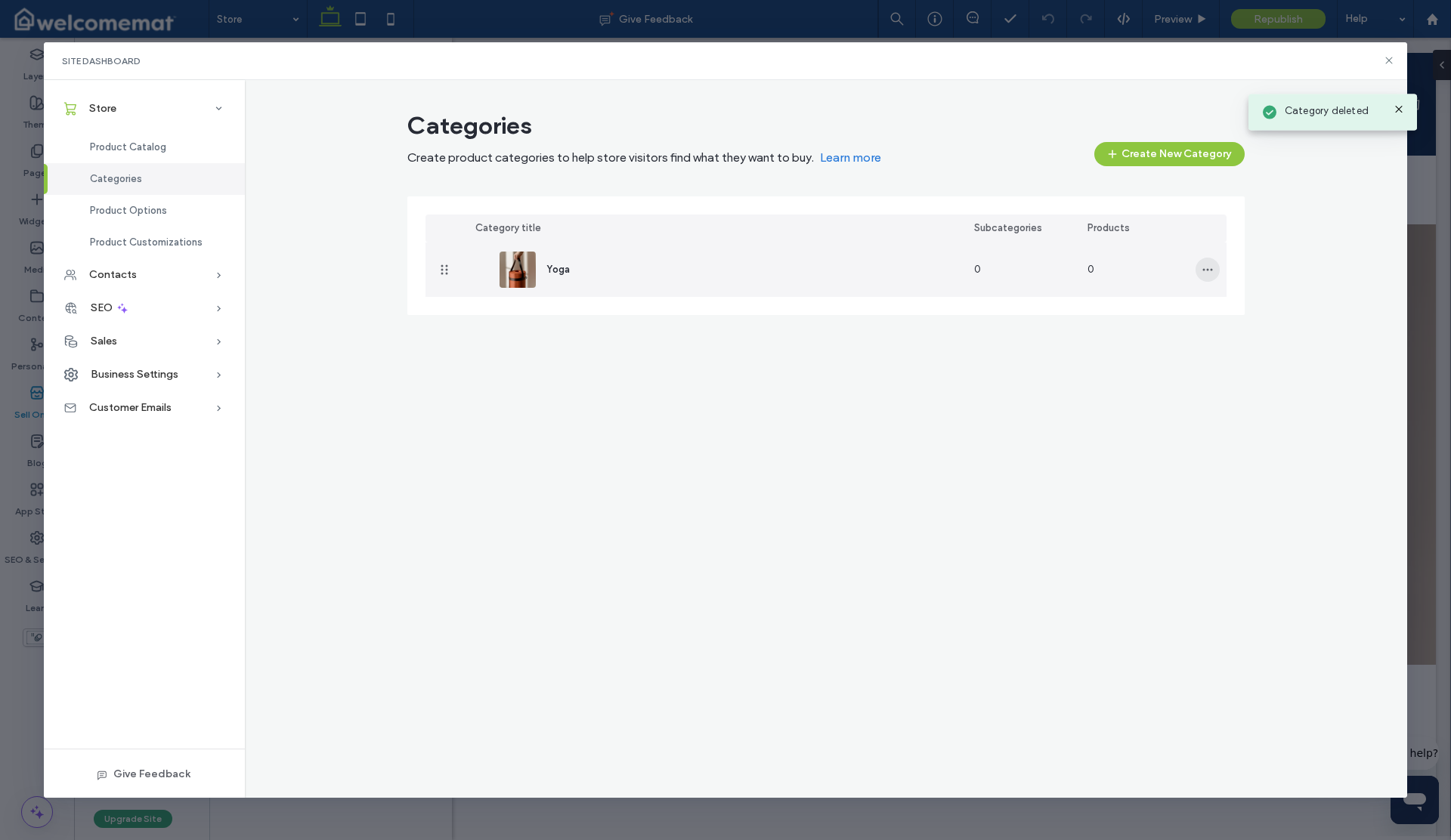
click at [1206, 274] on icon "button" at bounding box center [1207, 270] width 12 height 12
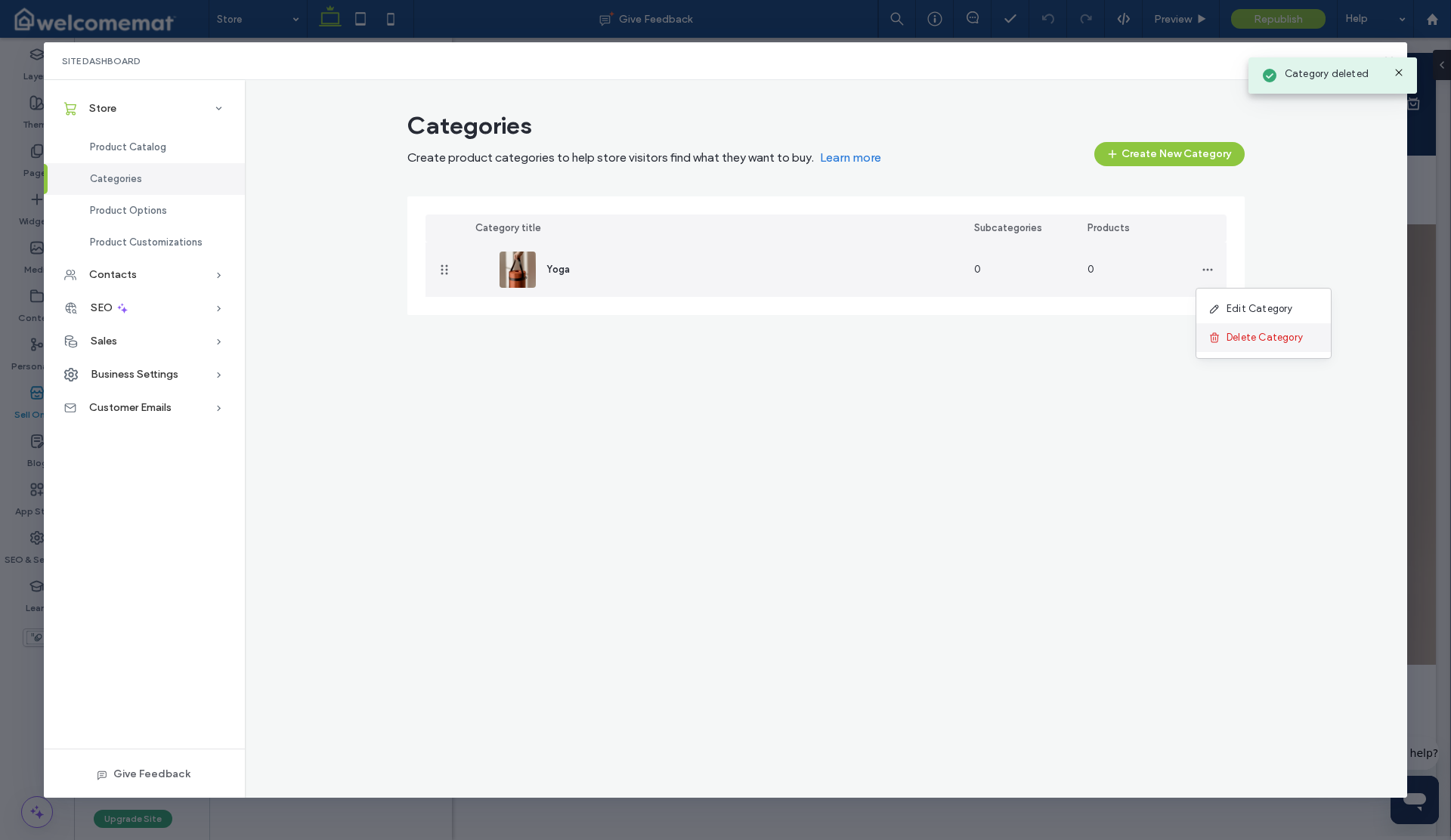
click at [1234, 331] on span "Delete Category" at bounding box center [1264, 337] width 76 height 15
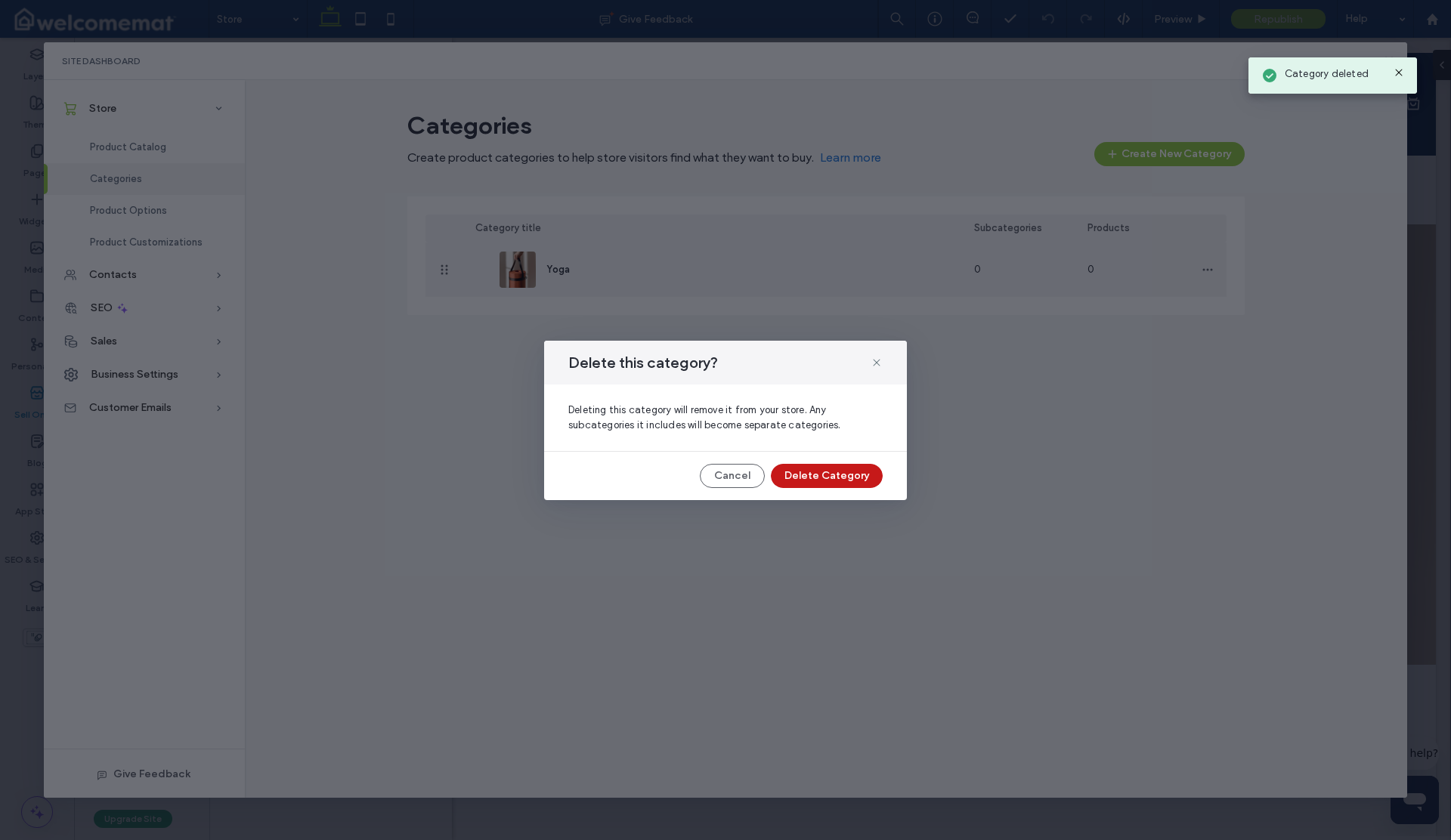
click at [850, 476] on button "Delete Category" at bounding box center [827, 476] width 112 height 24
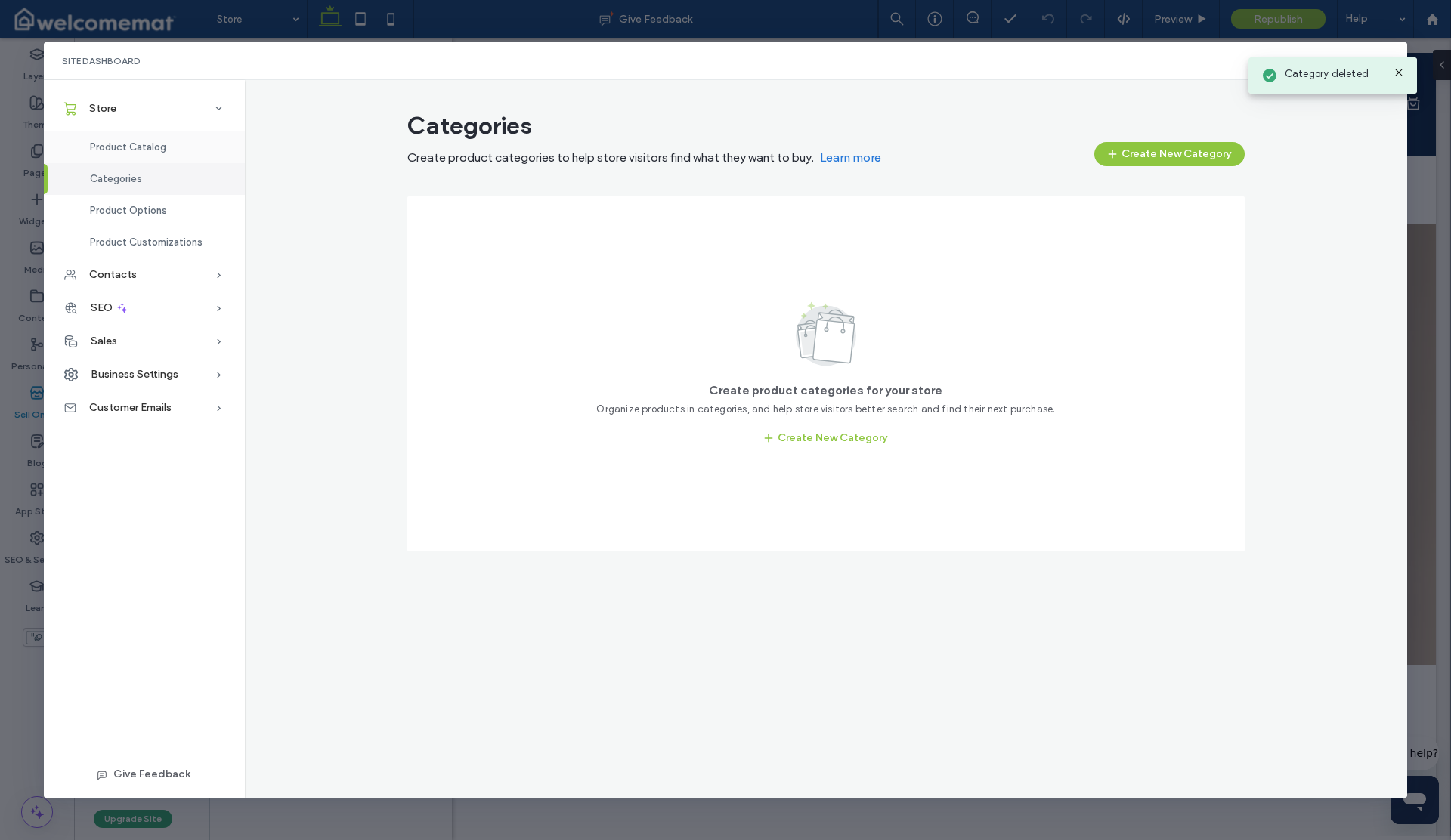
click at [111, 153] on span "Product Catalog" at bounding box center [128, 146] width 76 height 11
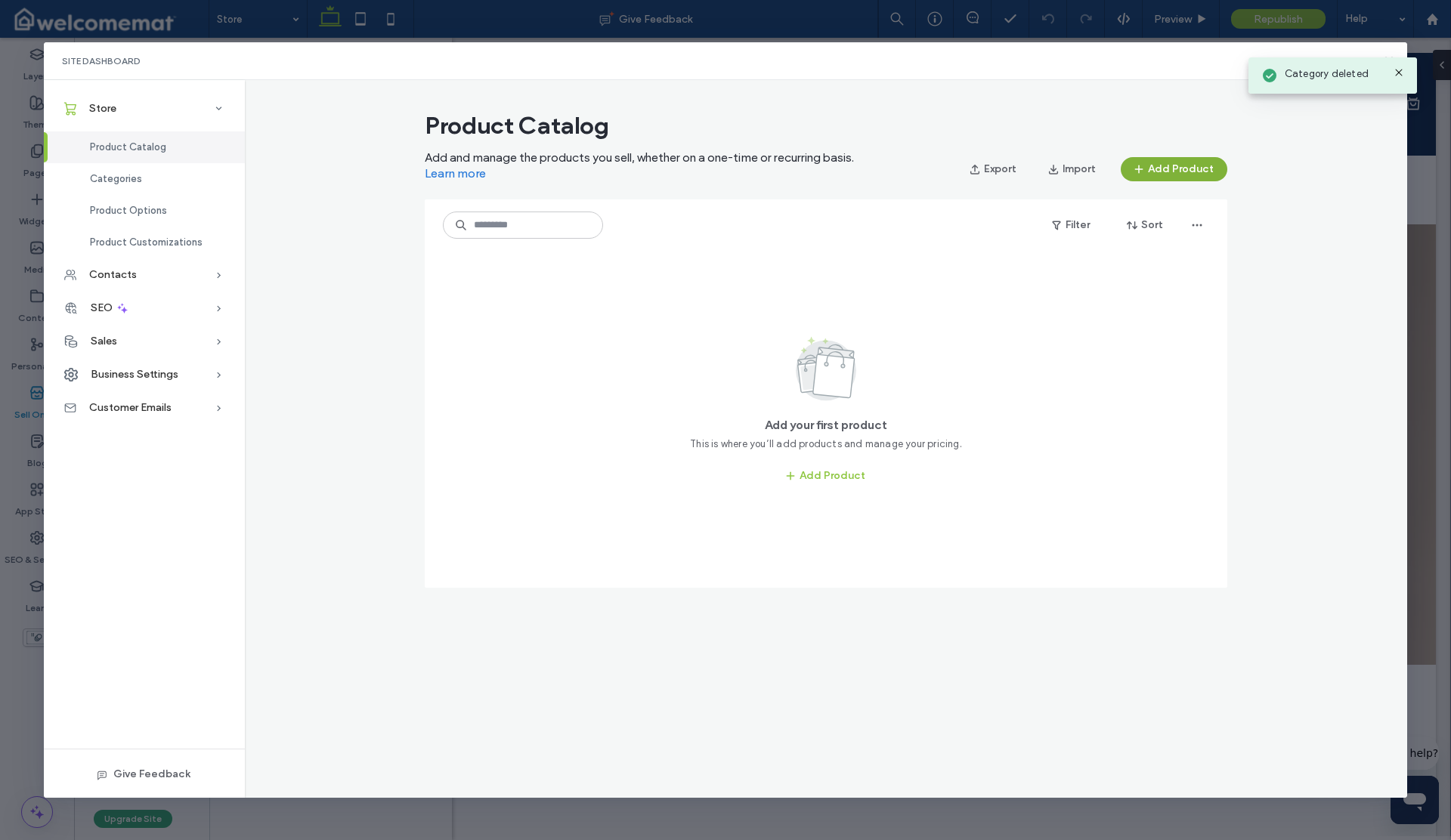
click at [1170, 167] on button "Add Product" at bounding box center [1174, 169] width 107 height 24
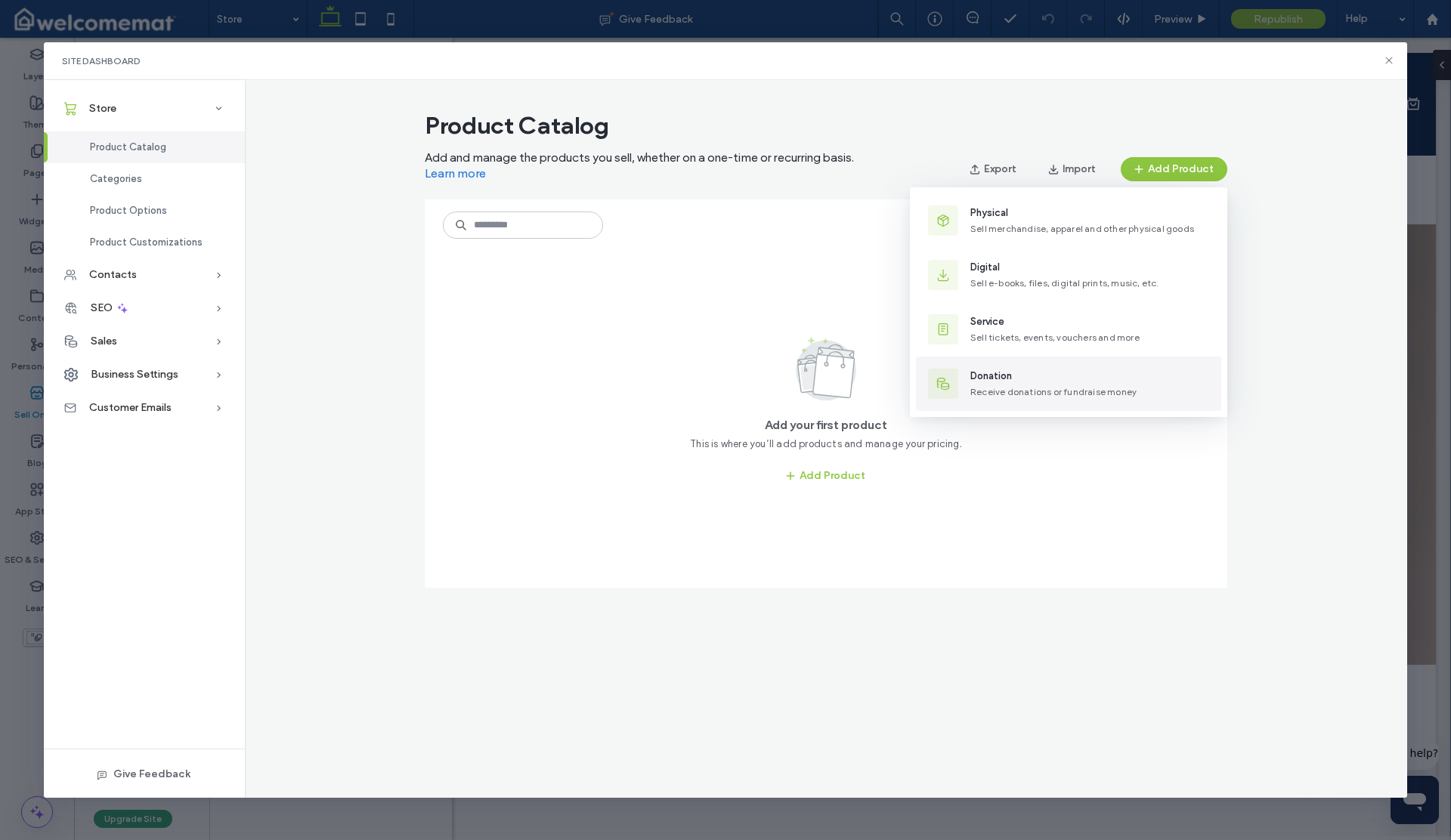
click at [1001, 372] on span "Donation" at bounding box center [1053, 376] width 166 height 15
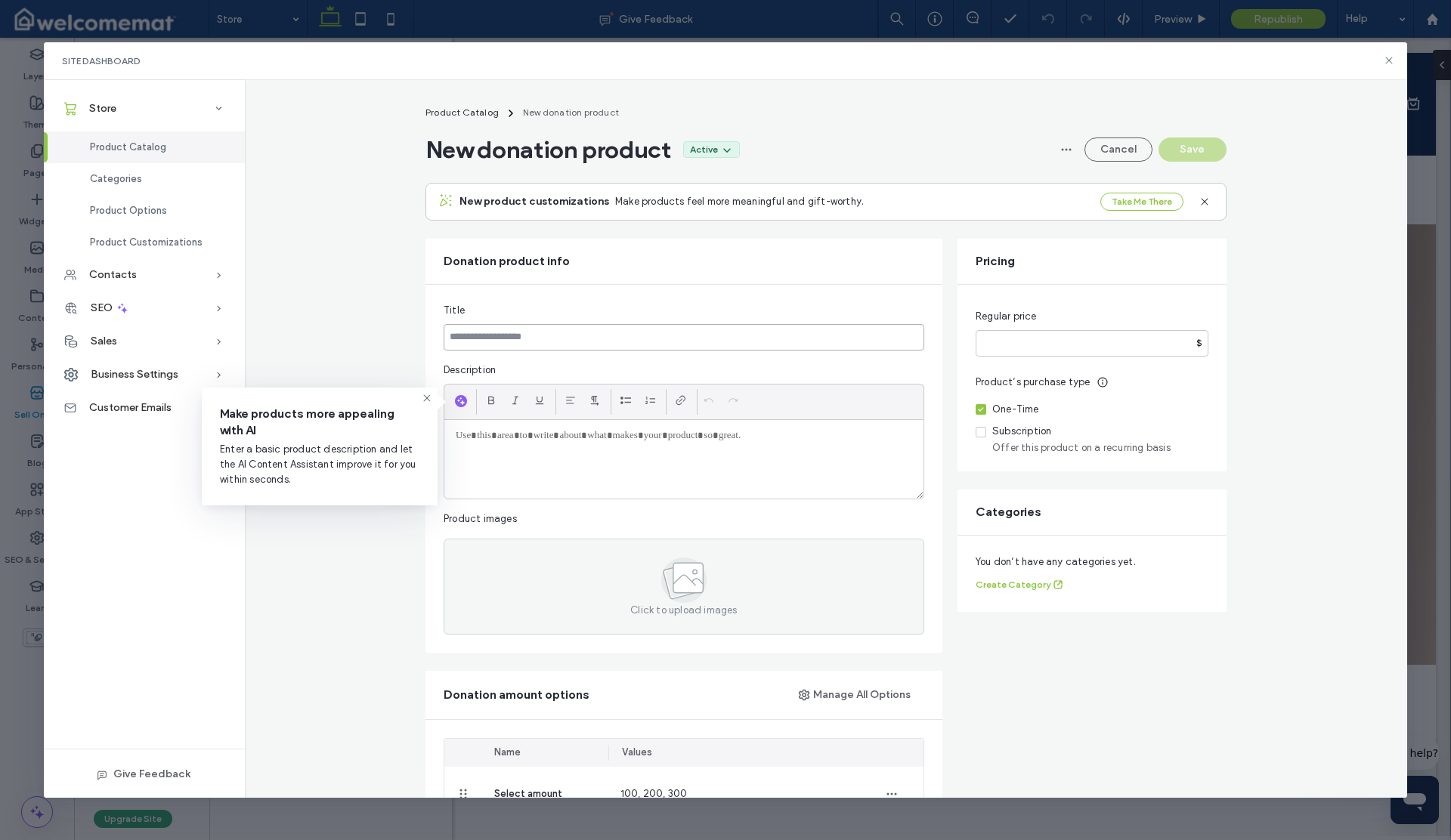
click at [476, 345] on input at bounding box center [684, 337] width 481 height 26
drag, startPoint x: 1390, startPoint y: 58, endPoint x: 1312, endPoint y: 20, distance: 86.8
click at [1390, 58] on icon at bounding box center [1389, 60] width 12 height 12
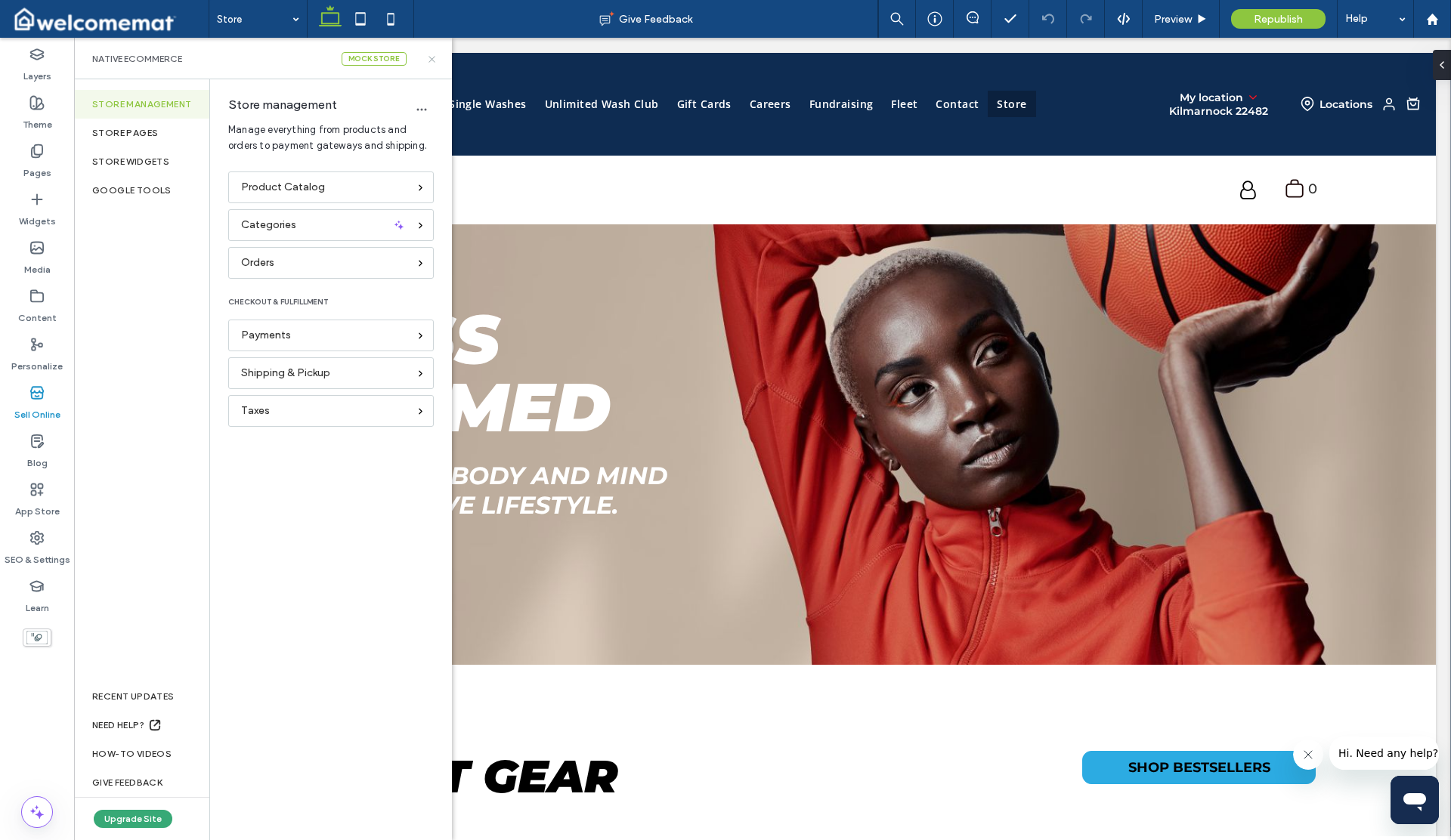
click at [434, 60] on icon at bounding box center [431, 59] width 11 height 11
